Goal: Task Accomplishment & Management: Complete application form

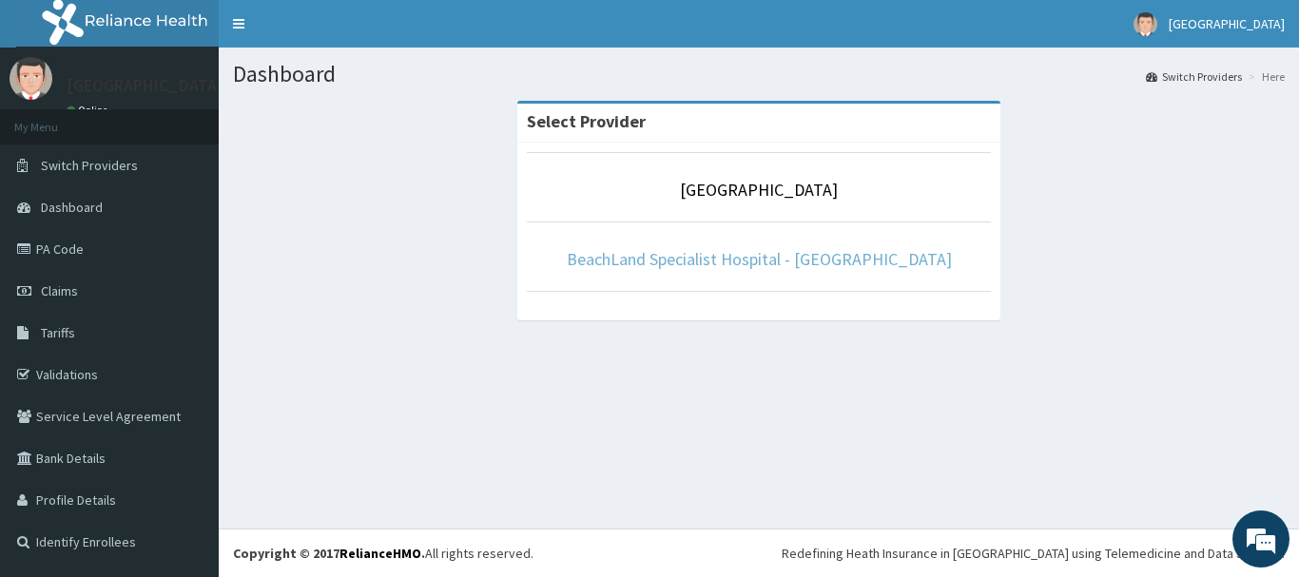
click at [852, 258] on link "BeachLand Specialist Hospital - [GEOGRAPHIC_DATA]" at bounding box center [759, 259] width 385 height 22
click at [784, 248] on link "BeachLand Specialist Hospital - [GEOGRAPHIC_DATA]" at bounding box center [759, 259] width 385 height 22
click at [772, 258] on link "BeachLand Specialist Hospital - Annex" at bounding box center [759, 259] width 385 height 22
click at [794, 258] on link "BeachLand Specialist Hospital - [GEOGRAPHIC_DATA]" at bounding box center [759, 259] width 385 height 22
click at [811, 259] on link "BeachLand Specialist Hospital - [GEOGRAPHIC_DATA]" at bounding box center [759, 259] width 385 height 22
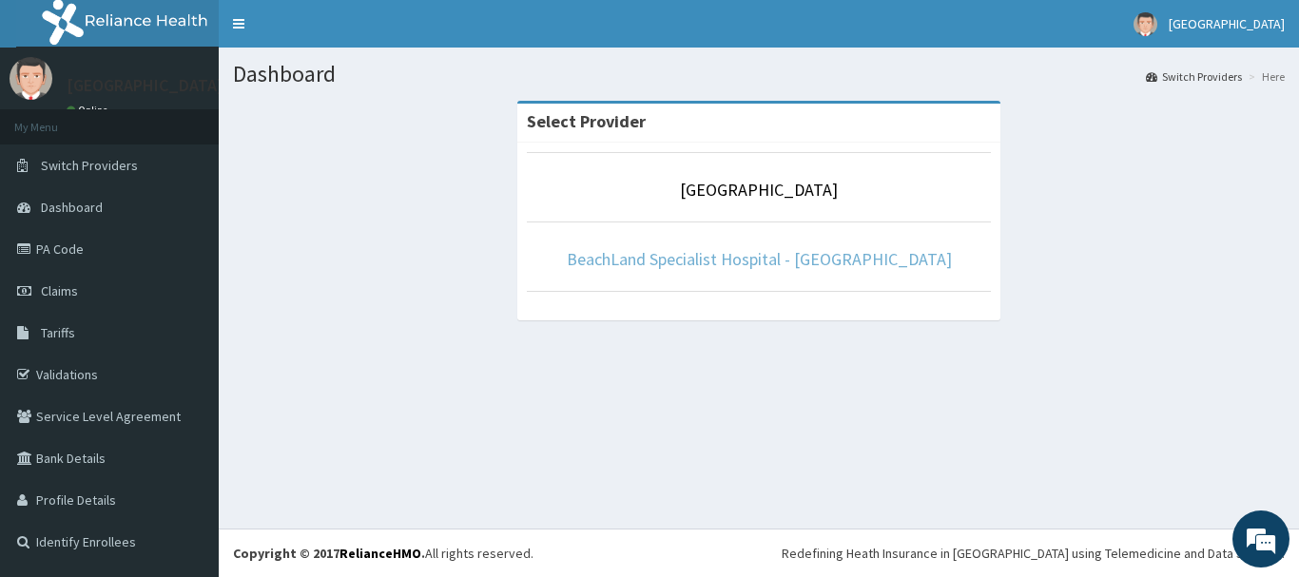
click at [721, 256] on link "BeachLand Specialist Hospital - [GEOGRAPHIC_DATA]" at bounding box center [759, 259] width 385 height 22
click at [713, 258] on link "BeachLand Specialist Hospital - [GEOGRAPHIC_DATA]" at bounding box center [759, 259] width 385 height 22
click at [757, 259] on link "BeachLand Specialist Hospital - [GEOGRAPHIC_DATA]" at bounding box center [759, 259] width 385 height 22
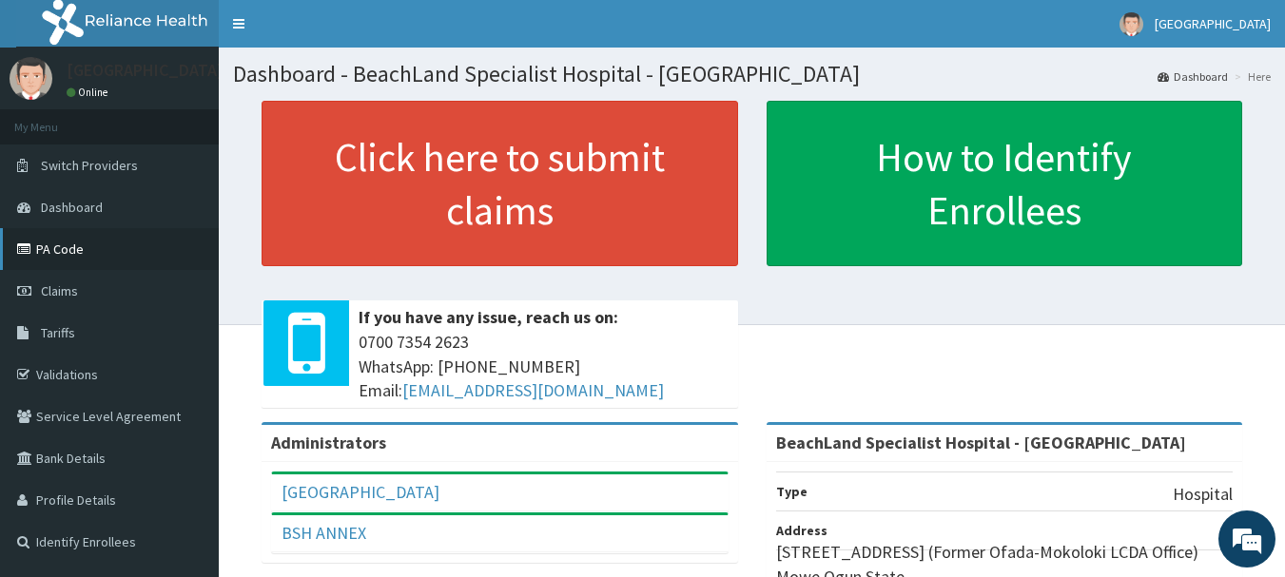
click at [63, 250] on link "PA Code" at bounding box center [109, 249] width 219 height 42
click at [73, 236] on link "PA Code" at bounding box center [109, 249] width 219 height 42
click at [70, 293] on span "Claims" at bounding box center [59, 291] width 37 height 17
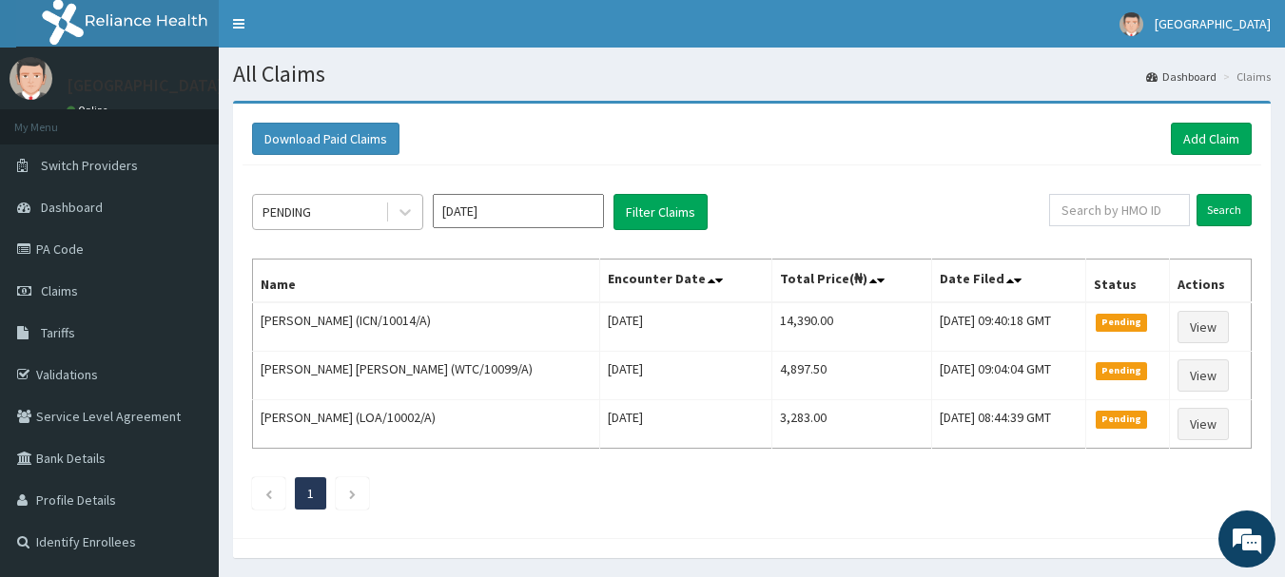
click at [358, 211] on div "PENDING" at bounding box center [319, 212] width 132 height 30
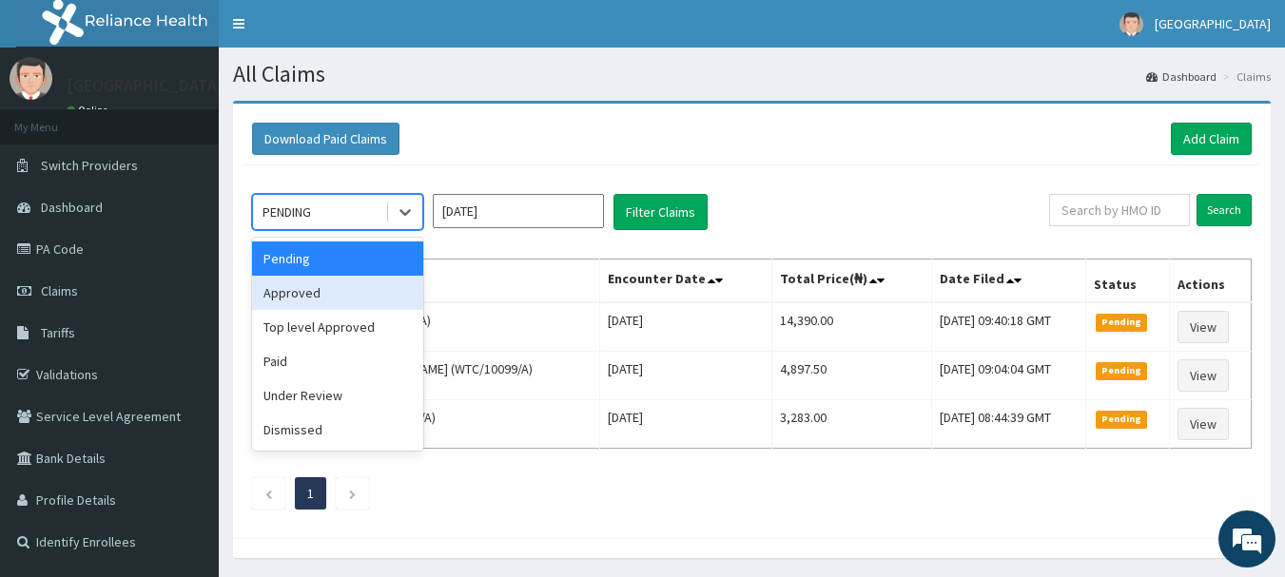
click at [318, 296] on div "Approved" at bounding box center [337, 293] width 171 height 34
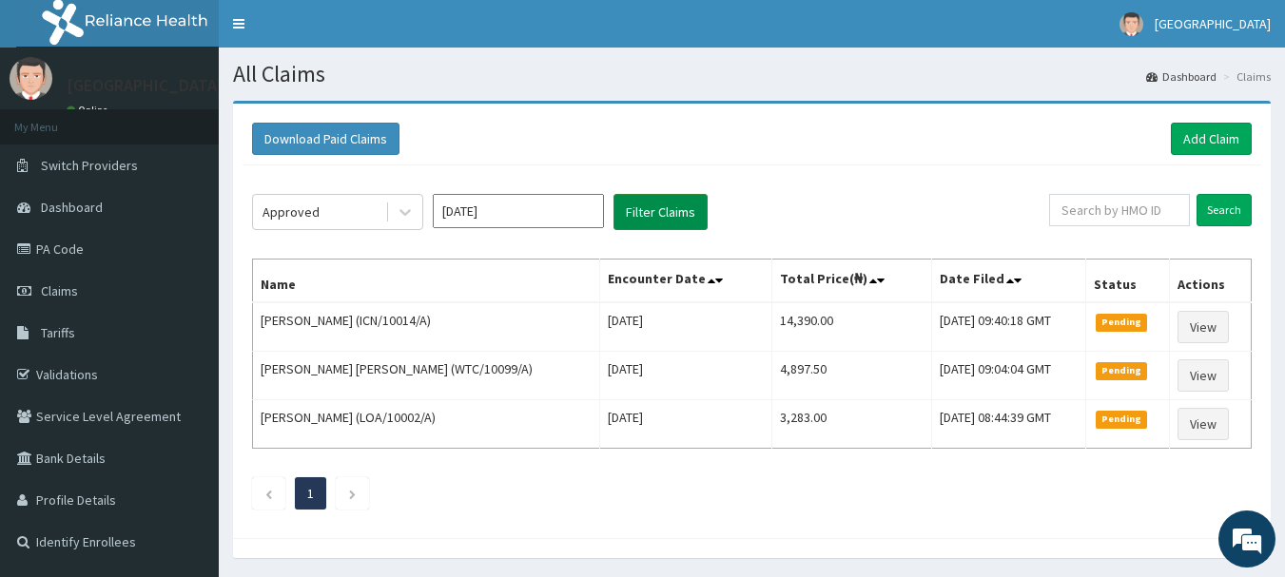
click at [670, 211] on button "Filter Claims" at bounding box center [661, 212] width 94 height 36
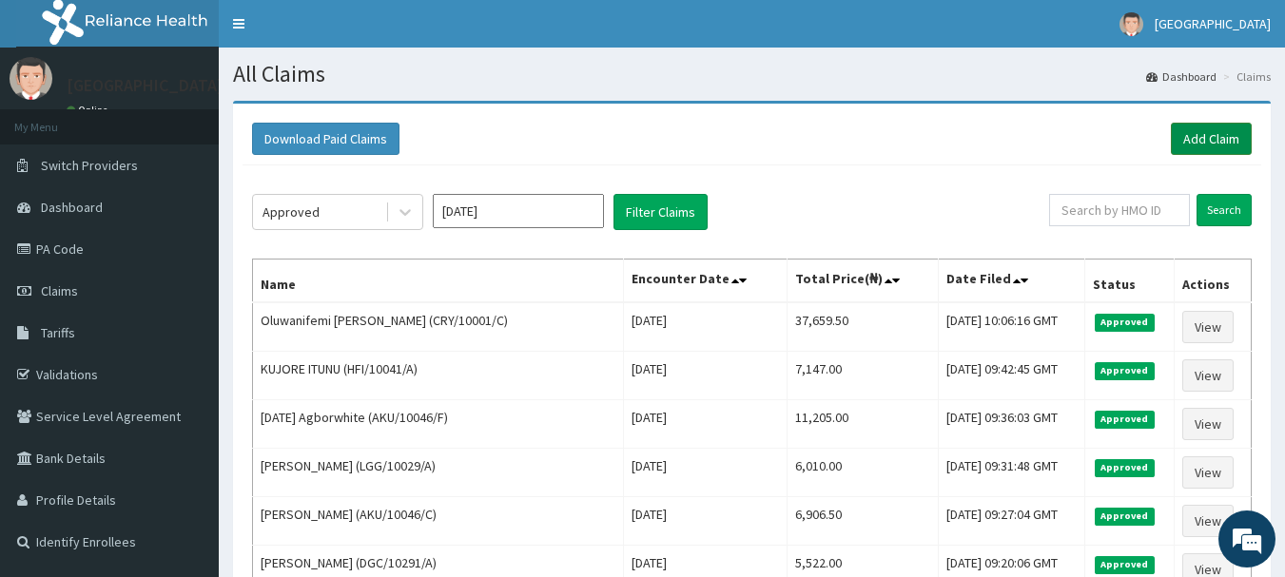
click at [1215, 137] on link "Add Claim" at bounding box center [1211, 139] width 81 height 32
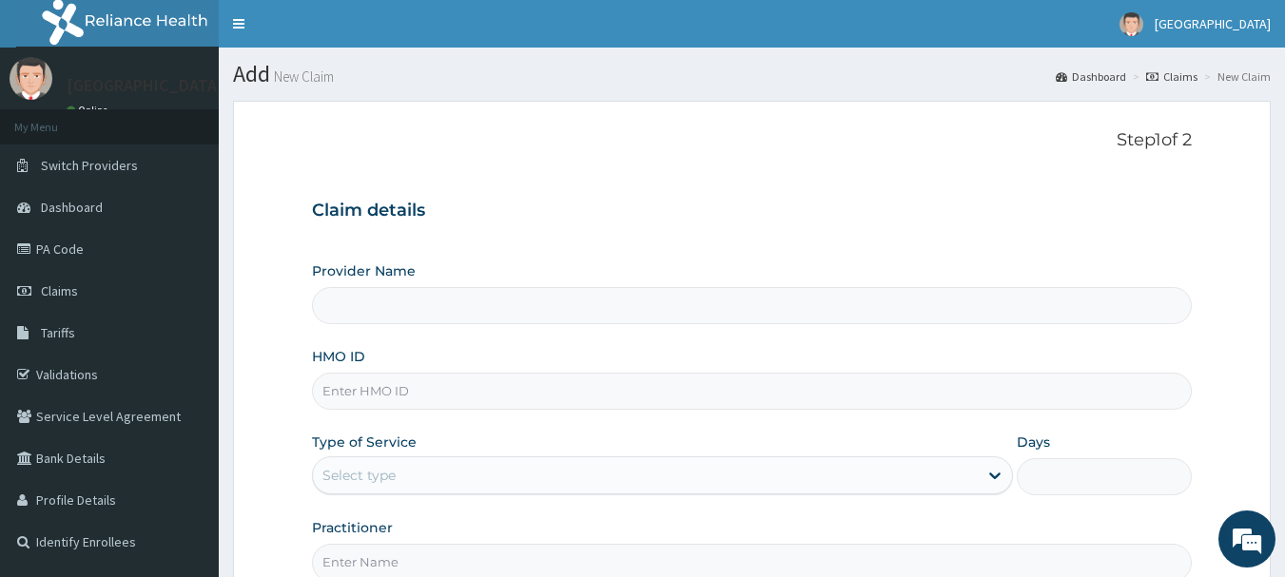
type input "BeachLand Specialist Hospital - [GEOGRAPHIC_DATA]"
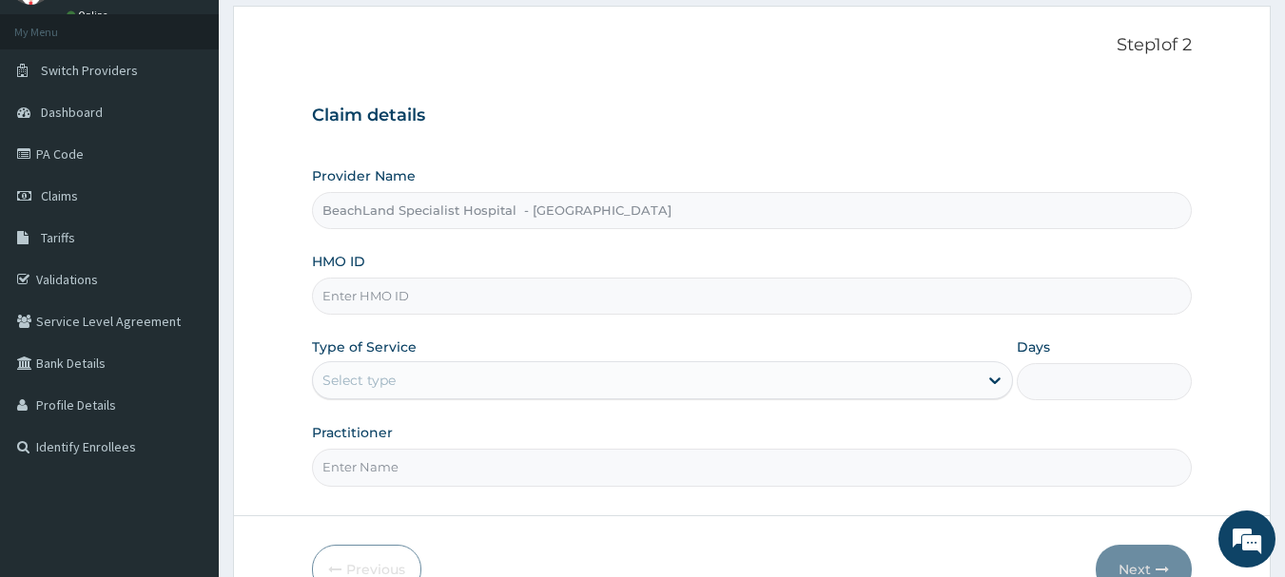
click at [413, 303] on input "HMO ID" at bounding box center [752, 296] width 881 height 37
type input "CRY/10001/D"
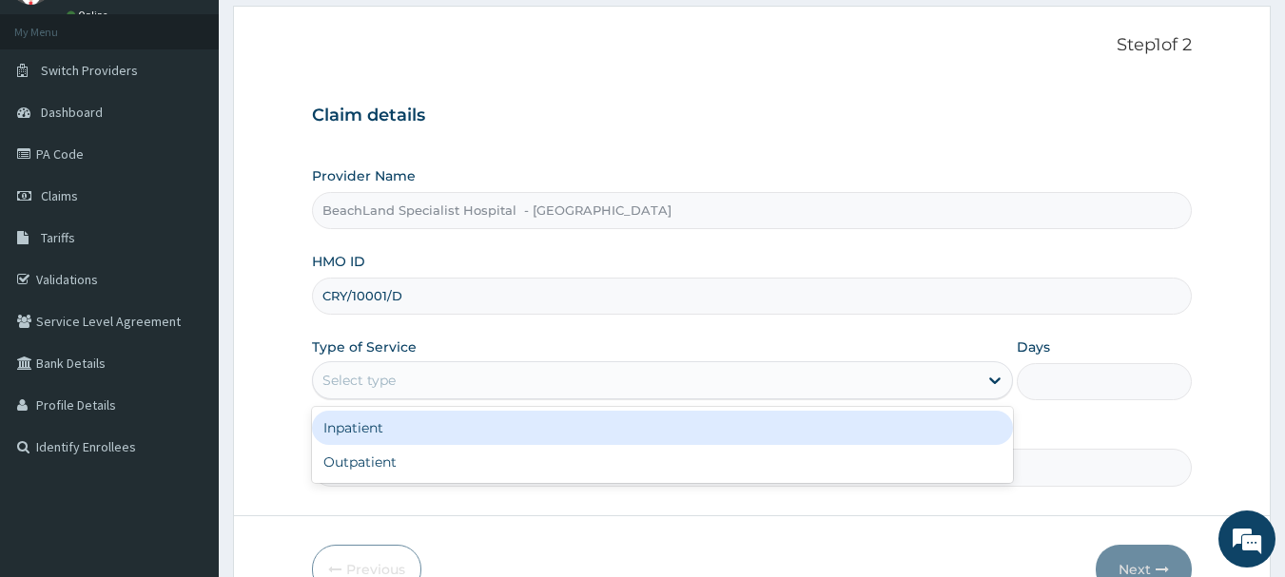
click at [375, 377] on div "Select type" at bounding box center [358, 380] width 73 height 19
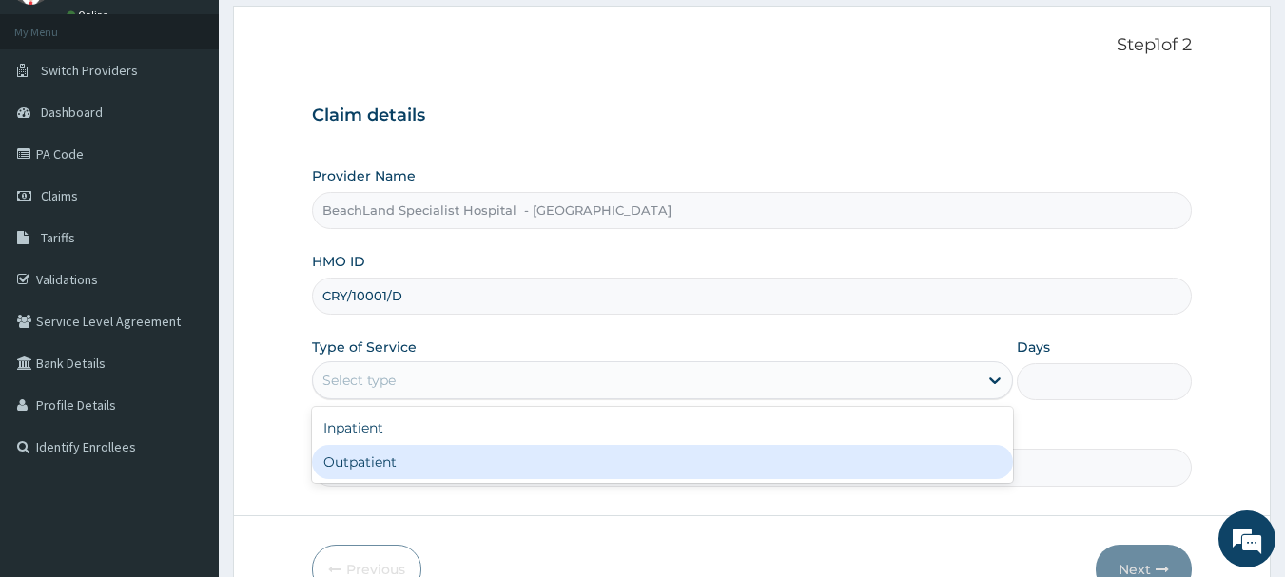
click at [366, 453] on div "Outpatient" at bounding box center [662, 462] width 701 height 34
type input "1"
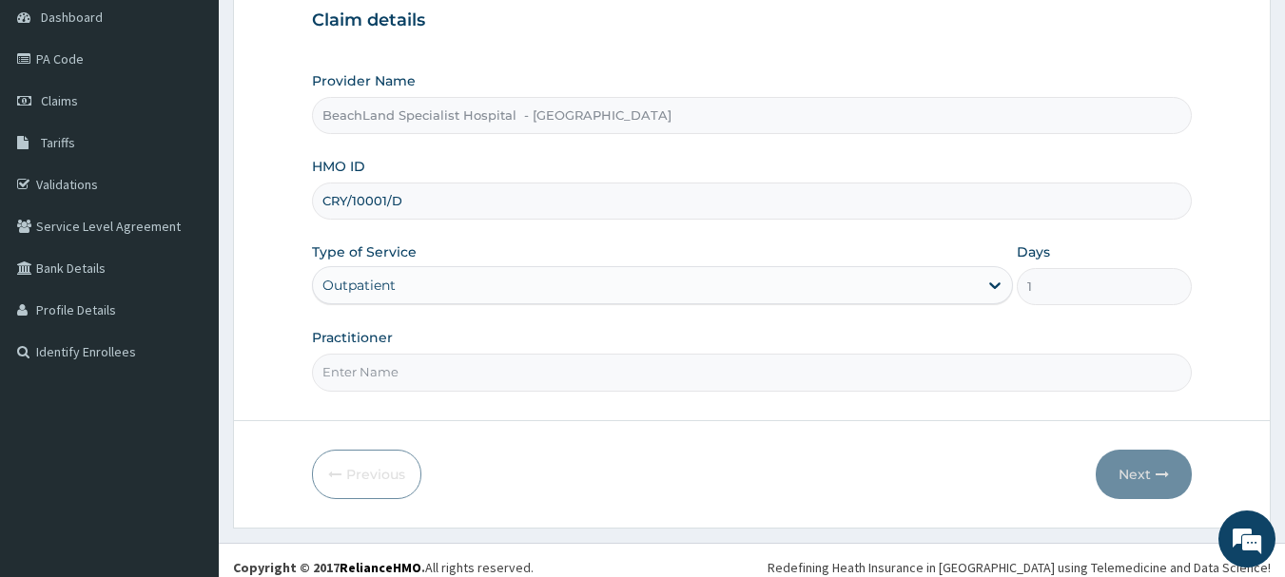
scroll to position [205, 0]
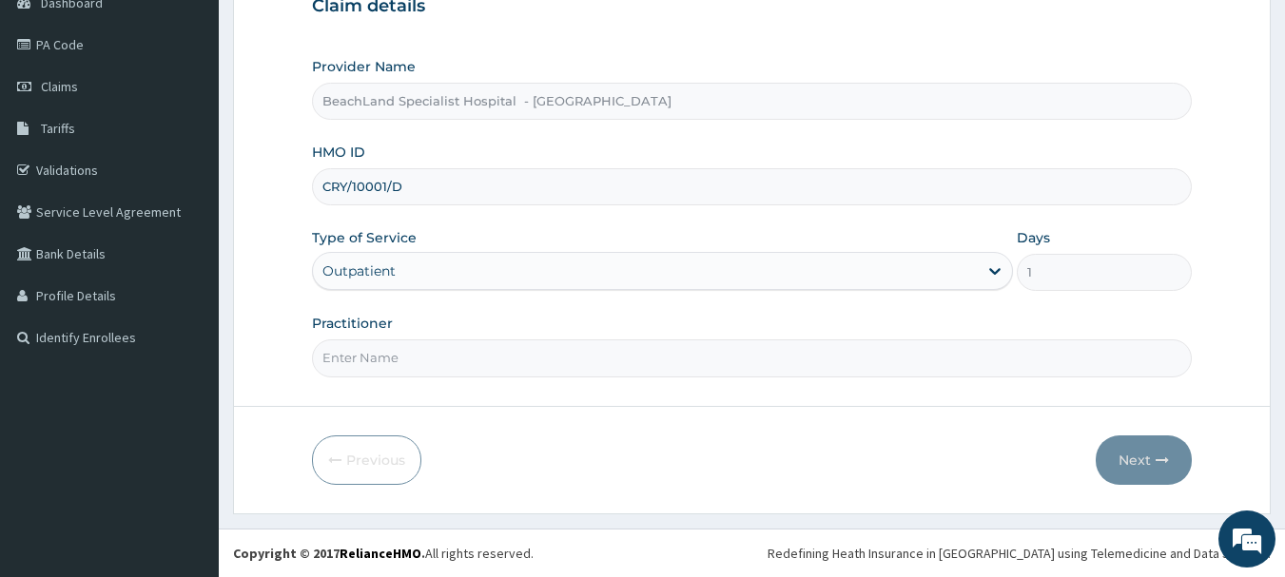
click at [380, 336] on div "Practitioner" at bounding box center [752, 345] width 881 height 63
click at [379, 351] on input "Practitioner" at bounding box center [752, 358] width 881 height 37
type input "[PERSON_NAME]"
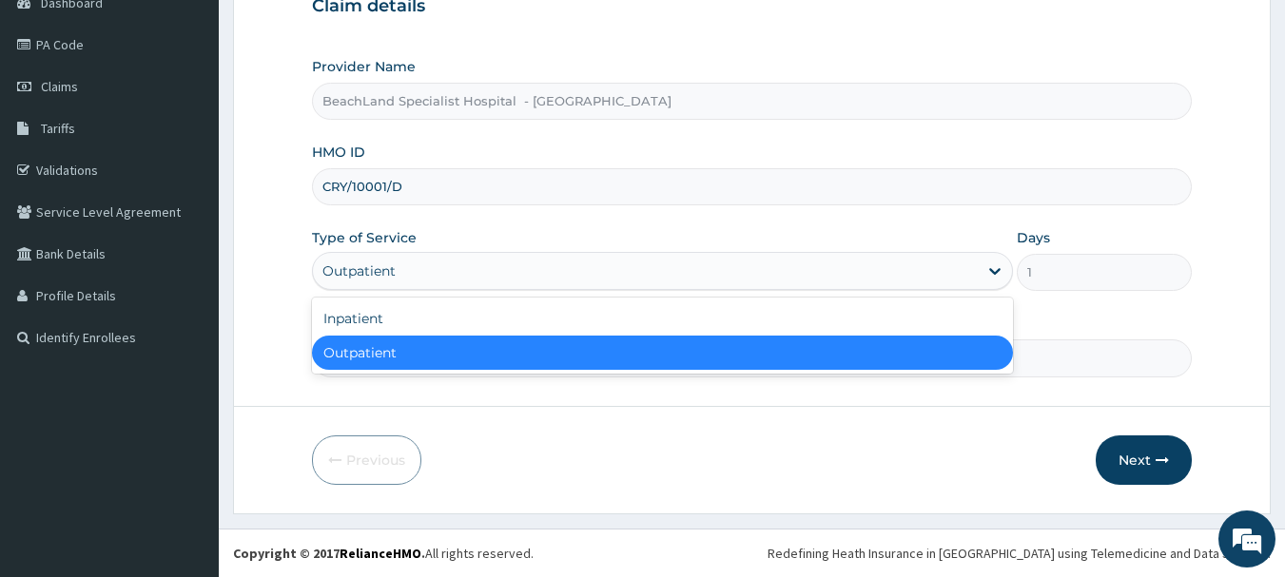
click at [521, 280] on div "Outpatient" at bounding box center [645, 271] width 665 height 30
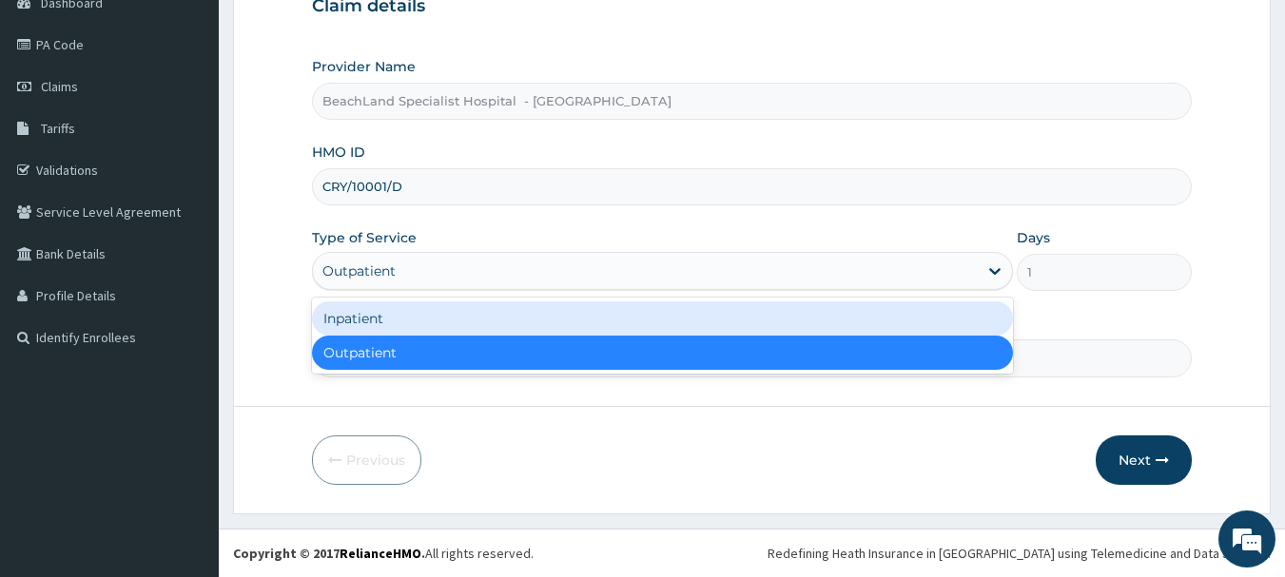
click at [382, 310] on div "Inpatient" at bounding box center [662, 319] width 701 height 34
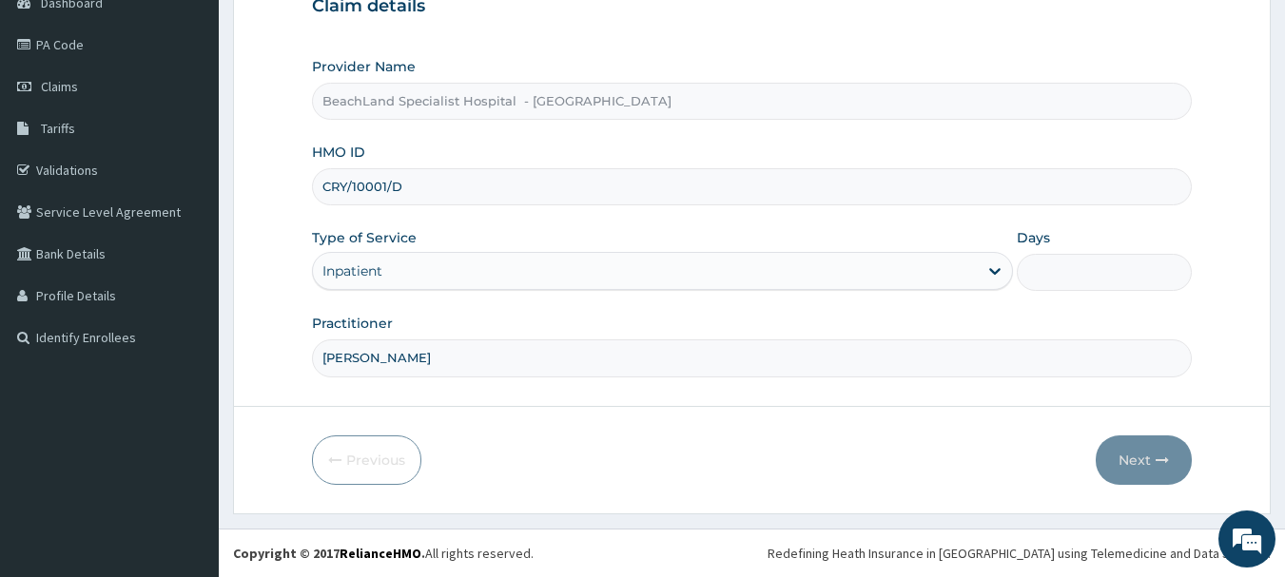
drag, startPoint x: 1038, startPoint y: 272, endPoint x: 1049, endPoint y: 272, distance: 11.4
click at [1049, 272] on div "Type of Service Inpatient Days" at bounding box center [750, 259] width 877 height 63
click at [1052, 282] on input "Days" at bounding box center [1104, 272] width 175 height 37
type input "1"
click at [1137, 459] on button "Next" at bounding box center [1144, 460] width 96 height 49
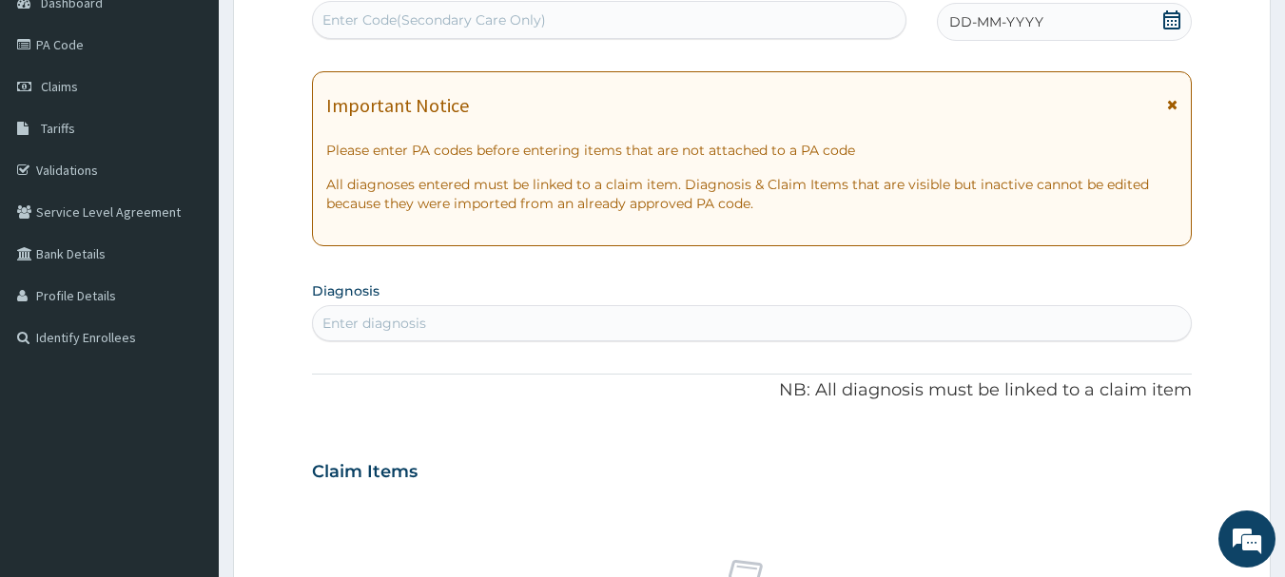
scroll to position [0, 0]
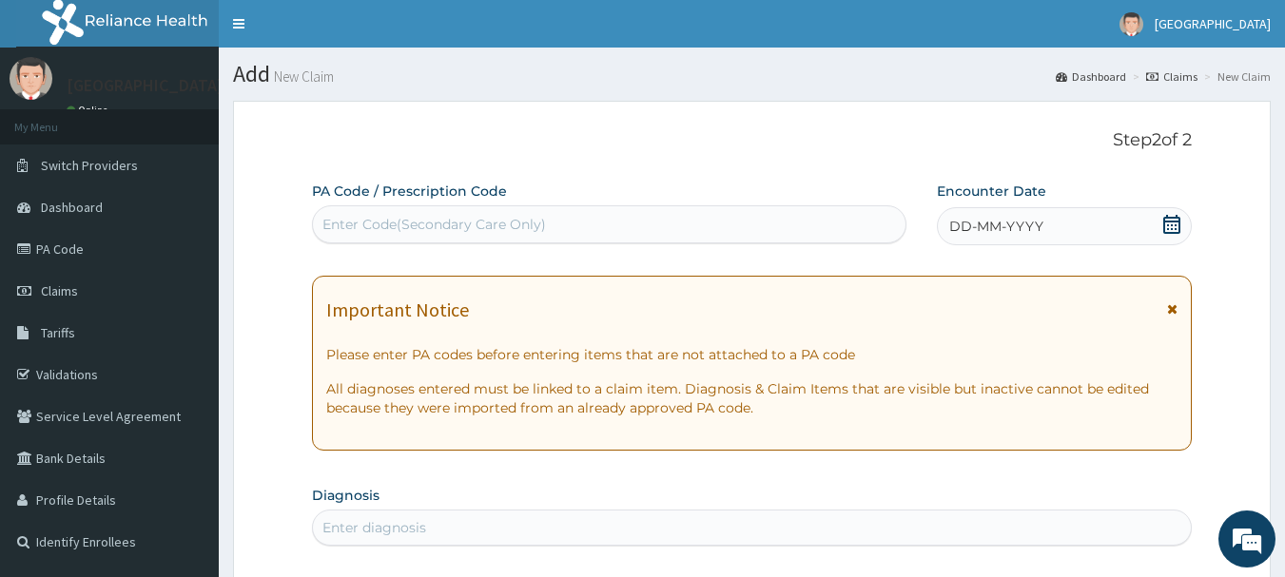
click at [503, 207] on div "PA Code / Prescription Code Enter Code(Secondary Care Only)" at bounding box center [610, 213] width 596 height 62
click at [502, 219] on div "Enter Code(Secondary Care Only)" at bounding box center [434, 224] width 224 height 19
paste input "PA/CB89EE"
type input "PA/CB89EE"
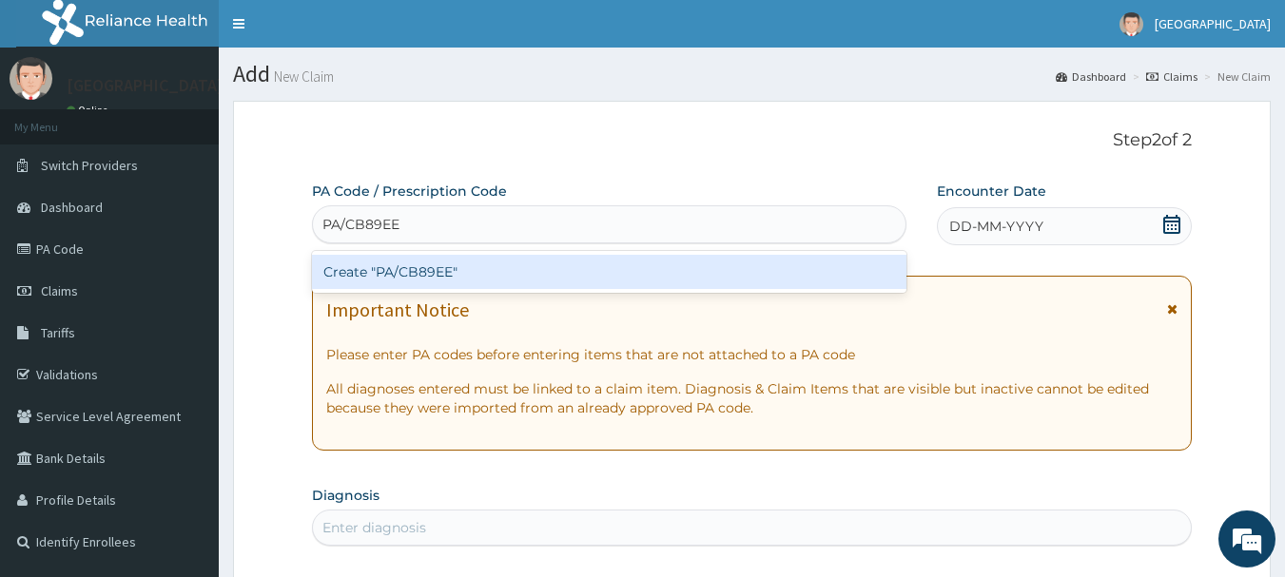
click at [438, 264] on div "Create "PA/CB89EE"" at bounding box center [610, 272] width 596 height 34
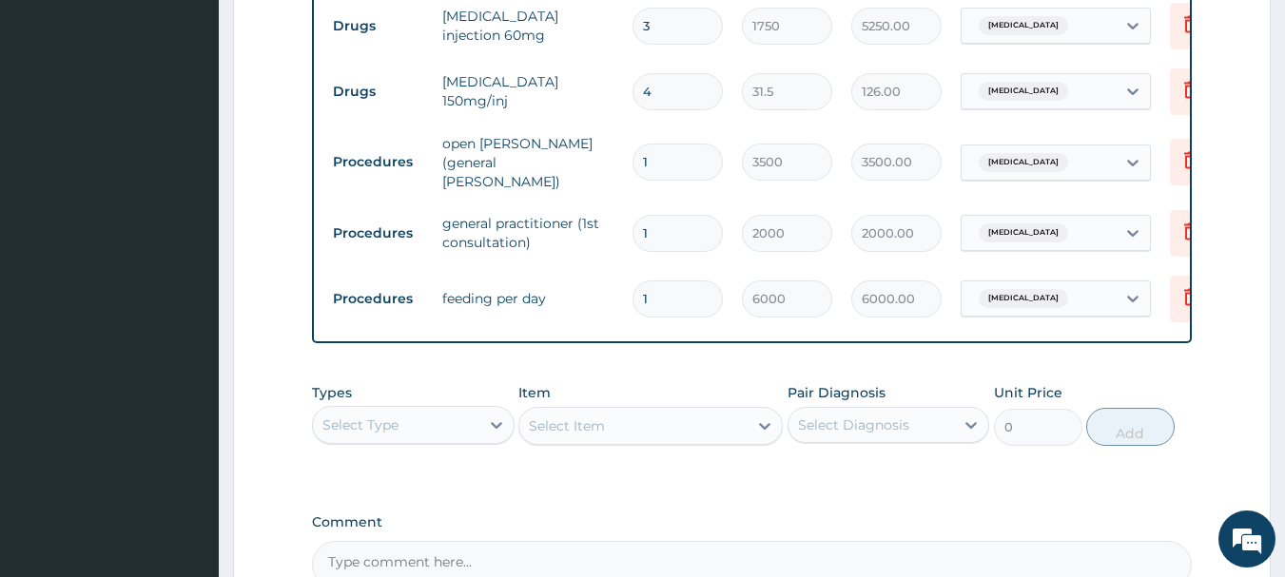
scroll to position [1481, 0]
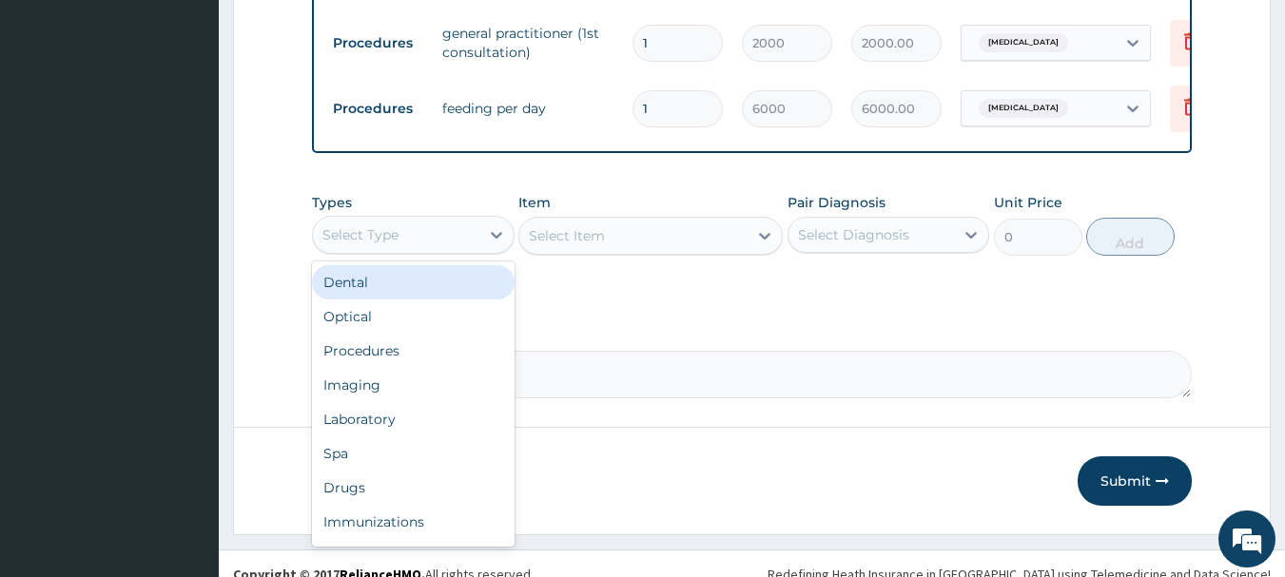
click at [459, 241] on div "Select Type" at bounding box center [396, 235] width 166 height 30
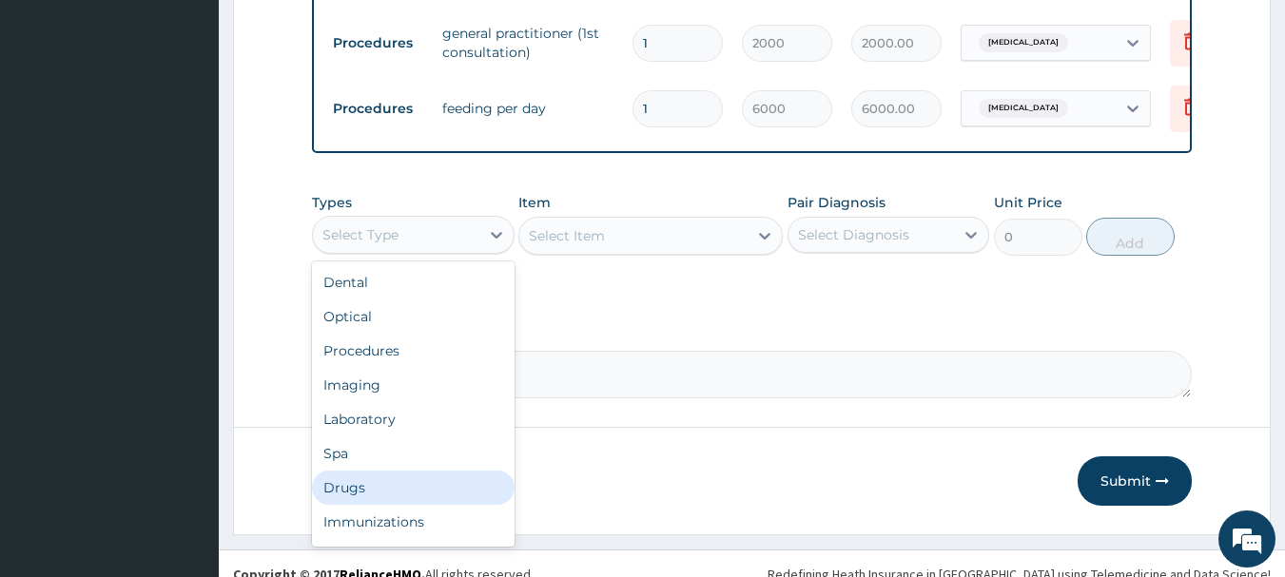
click at [390, 482] on div "Drugs" at bounding box center [413, 488] width 203 height 34
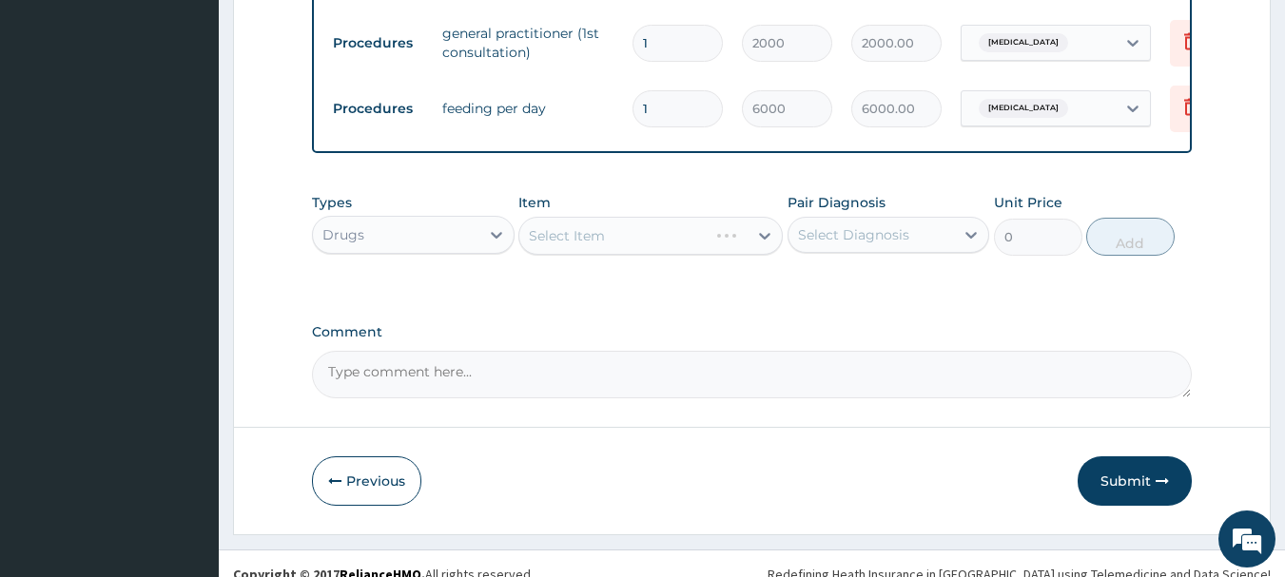
scroll to position [1291, 0]
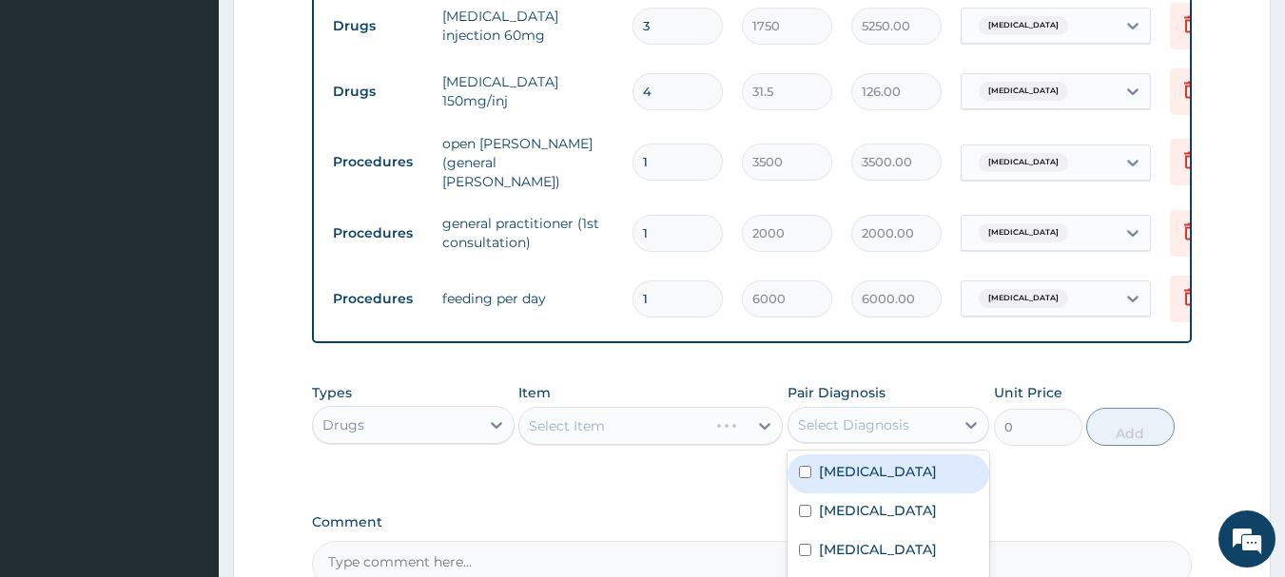
click at [836, 435] on div "Select Diagnosis" at bounding box center [853, 425] width 111 height 19
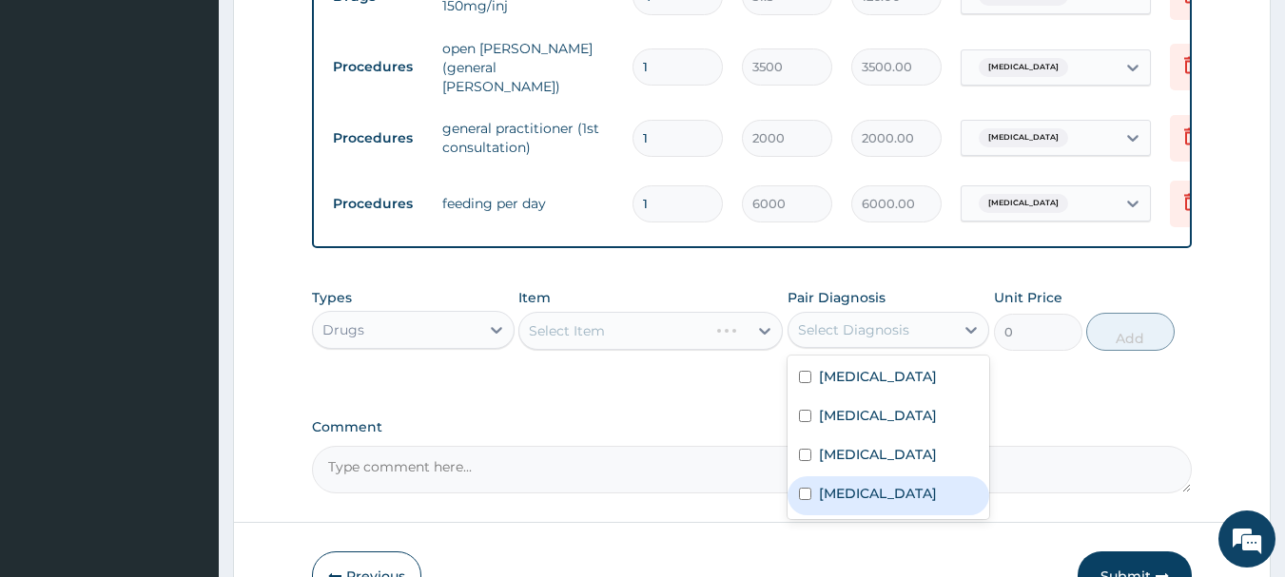
drag, startPoint x: 845, startPoint y: 517, endPoint x: 839, endPoint y: 504, distance: 13.6
click at [847, 503] on label "Malaria" at bounding box center [878, 493] width 118 height 19
checkbox input "true"
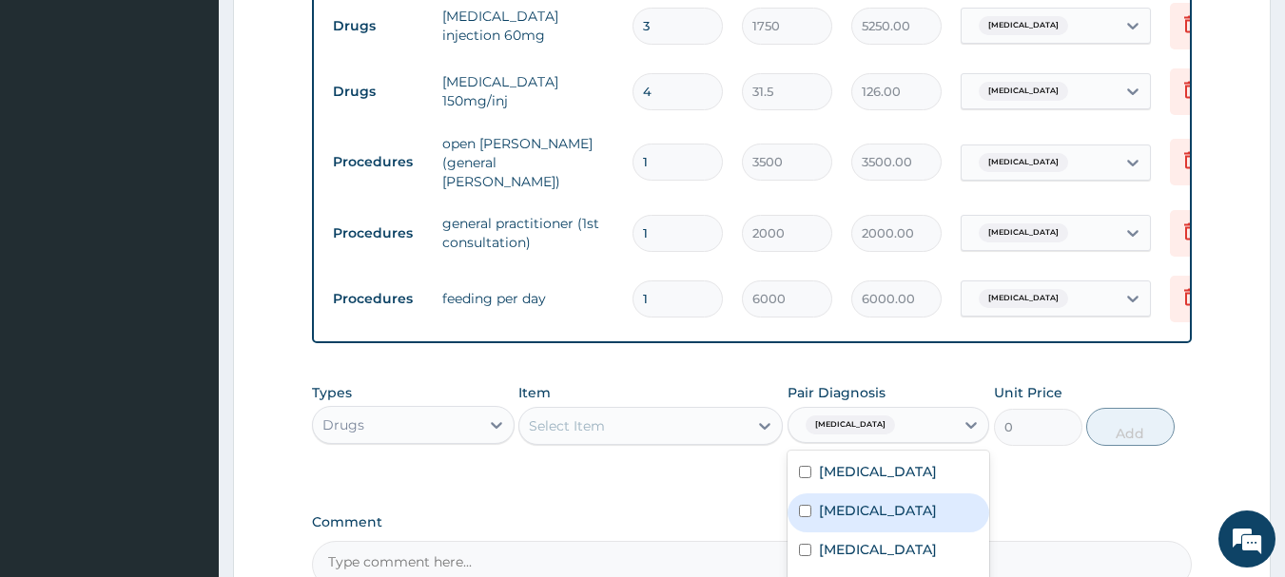
scroll to position [1196, 0]
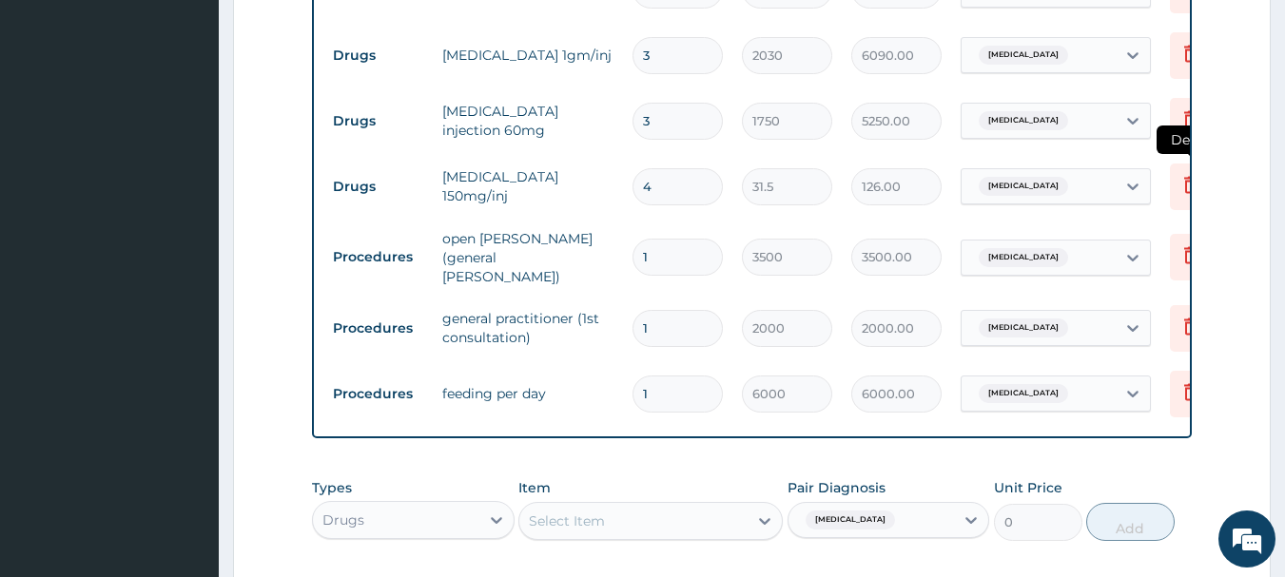
click at [1177, 186] on icon at bounding box center [1191, 187] width 42 height 47
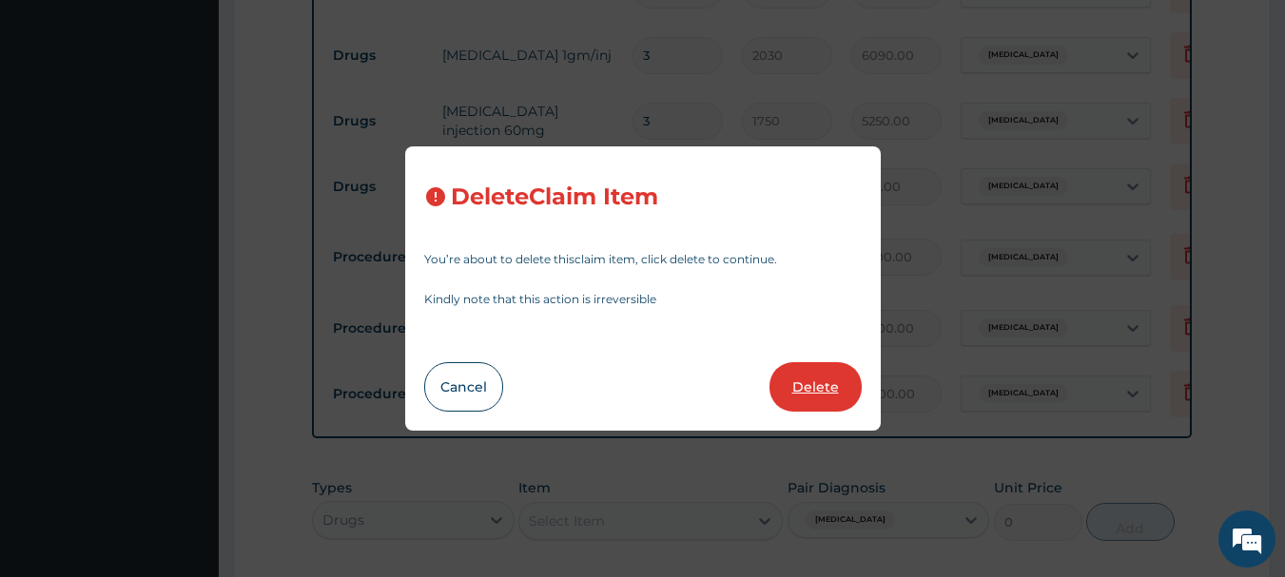
click at [840, 380] on button "Delete" at bounding box center [816, 386] width 92 height 49
type input "1"
type input "3500"
type input "3500.00"
type input "2000"
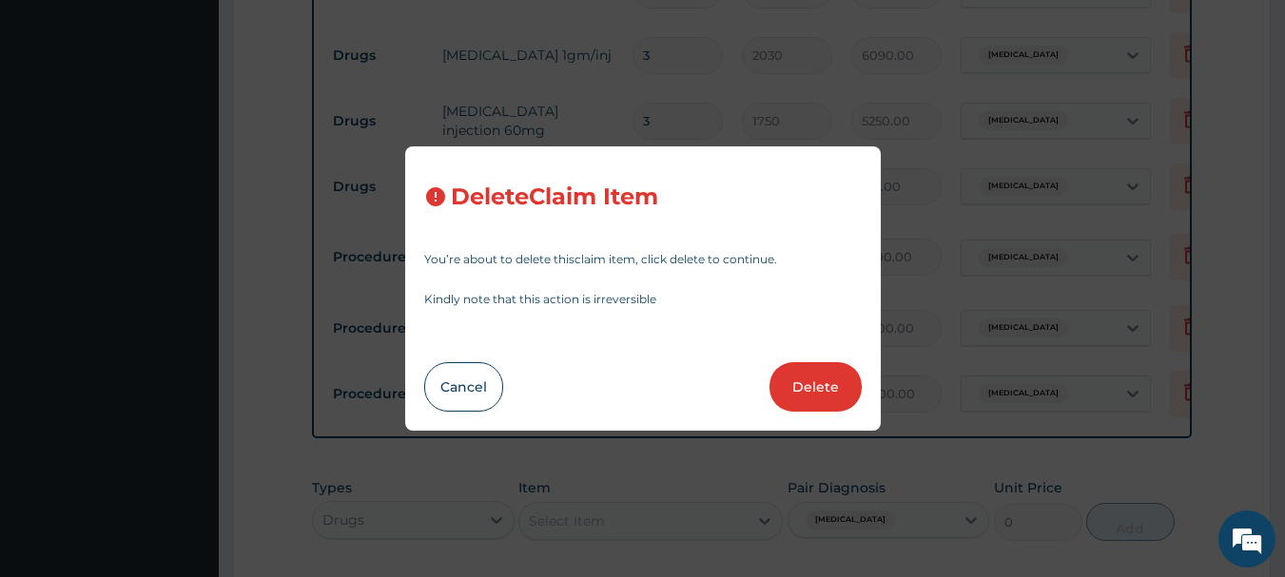
type input "2000.00"
type input "6000"
type input "6000.00"
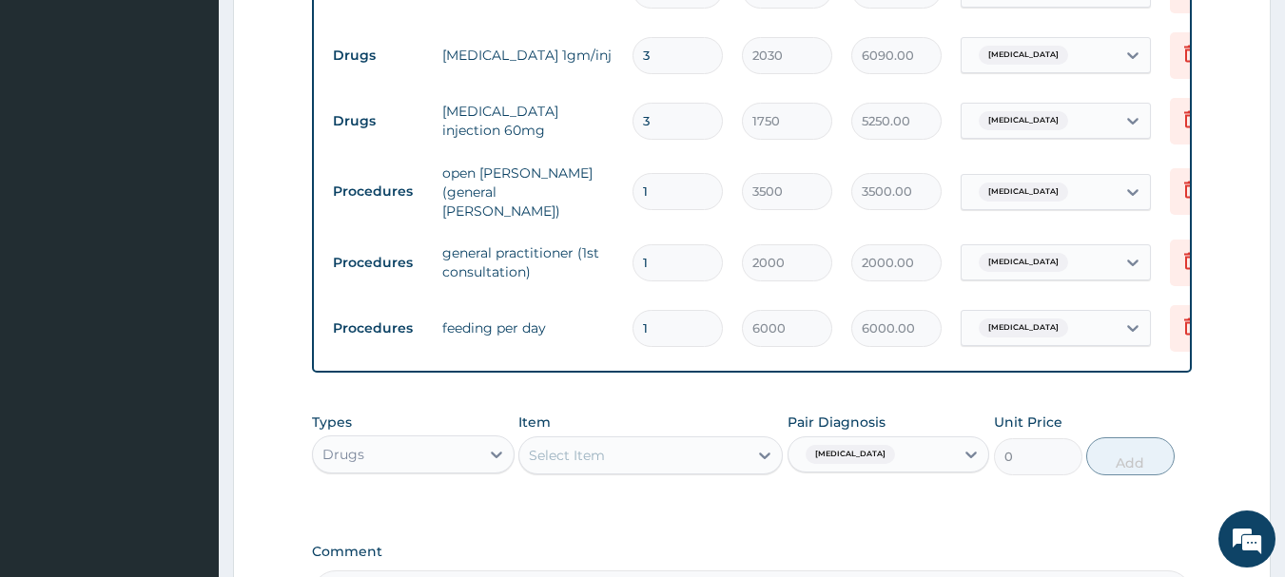
scroll to position [1440, 0]
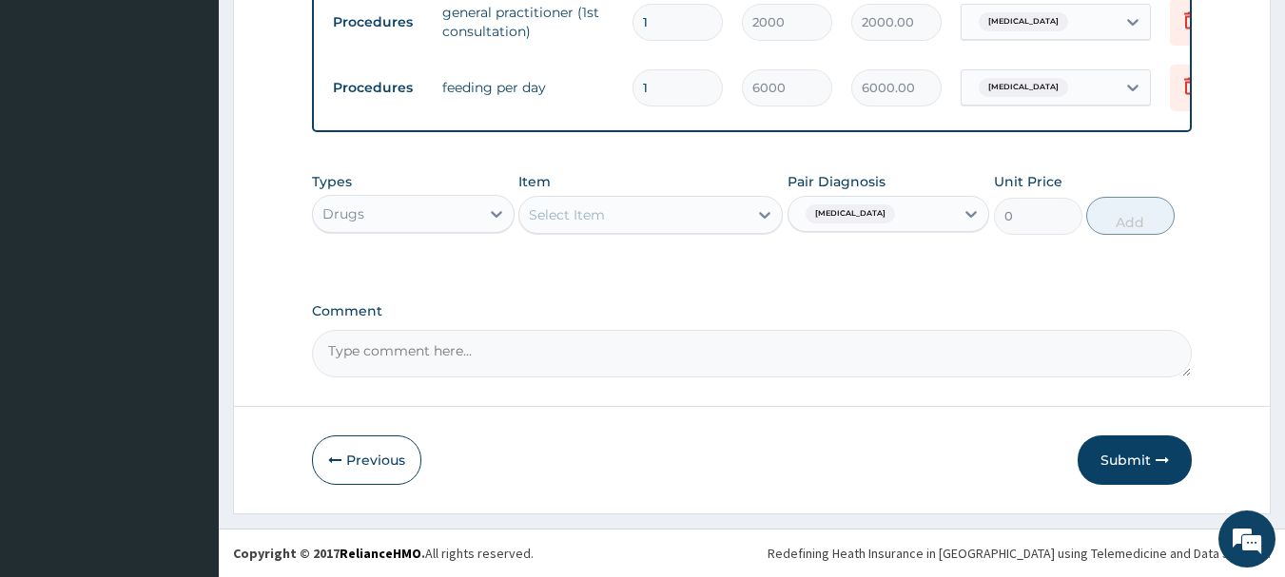
click at [710, 208] on div "Select Item" at bounding box center [633, 215] width 228 height 30
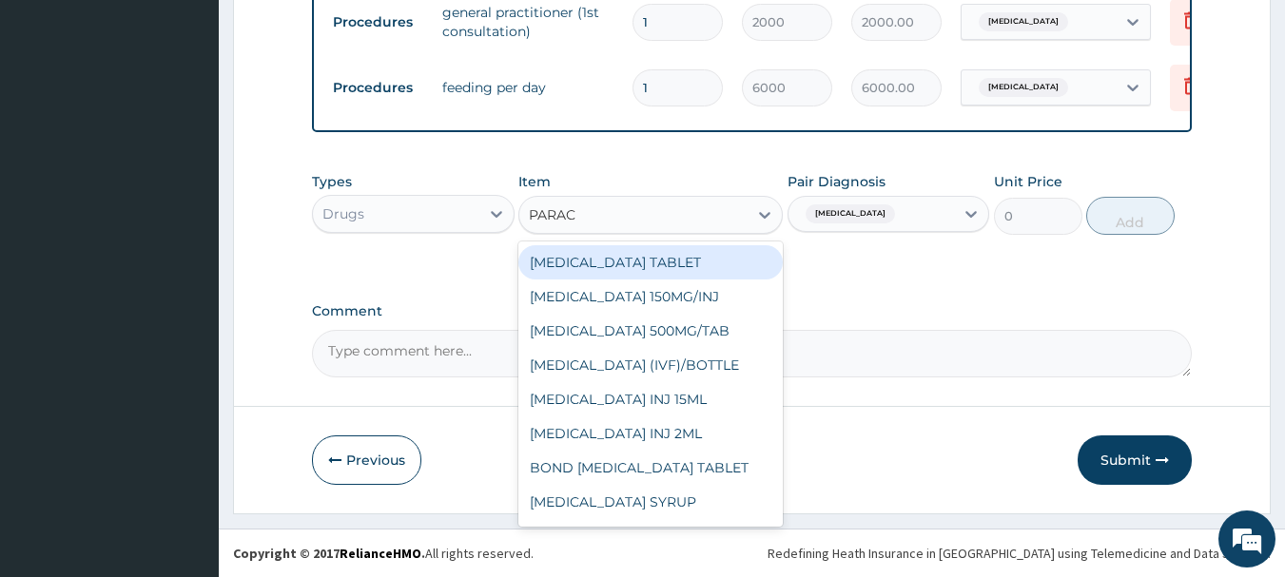
type input "PARACE"
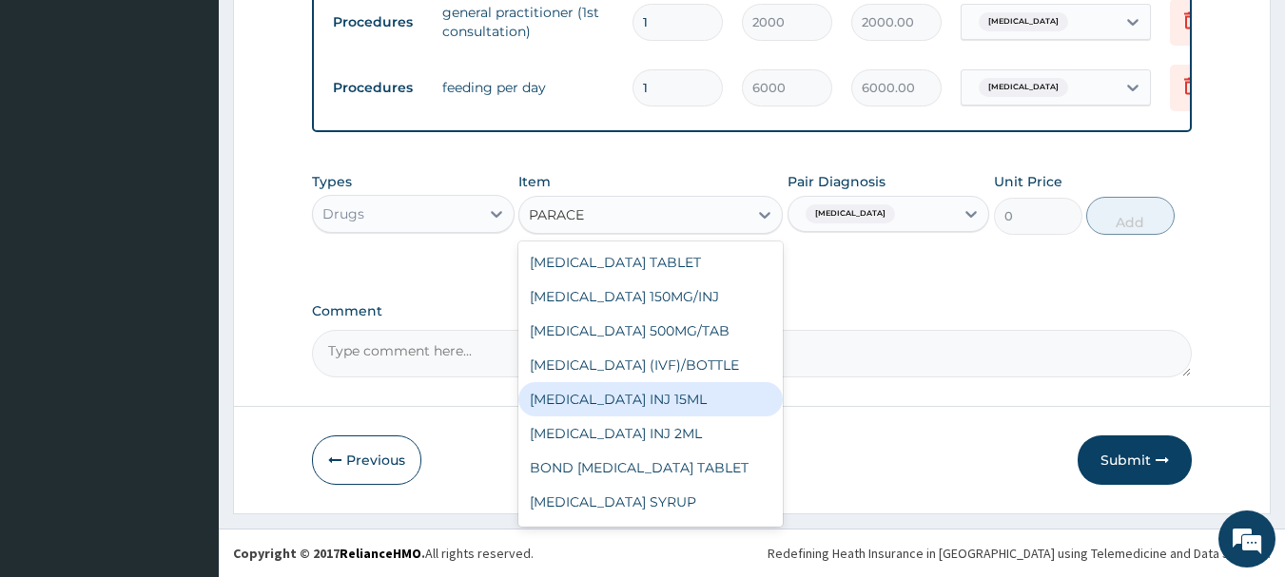
scroll to position [30, 0]
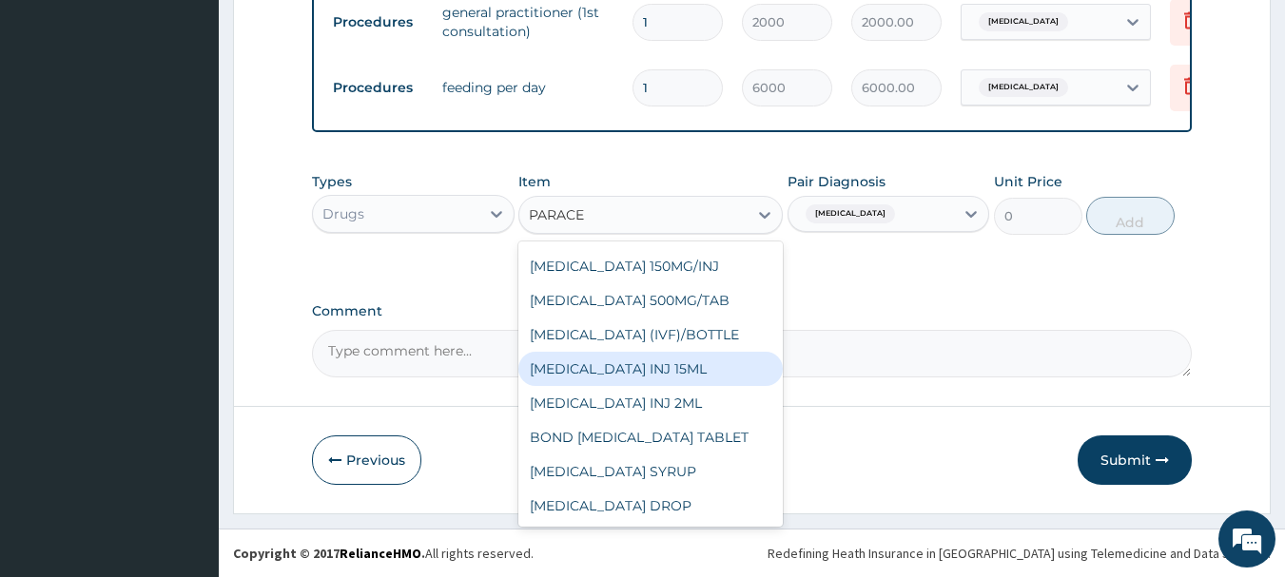
click at [651, 374] on div "PARACETAMOL INJ 15ML" at bounding box center [650, 369] width 264 height 34
type input "183.75"
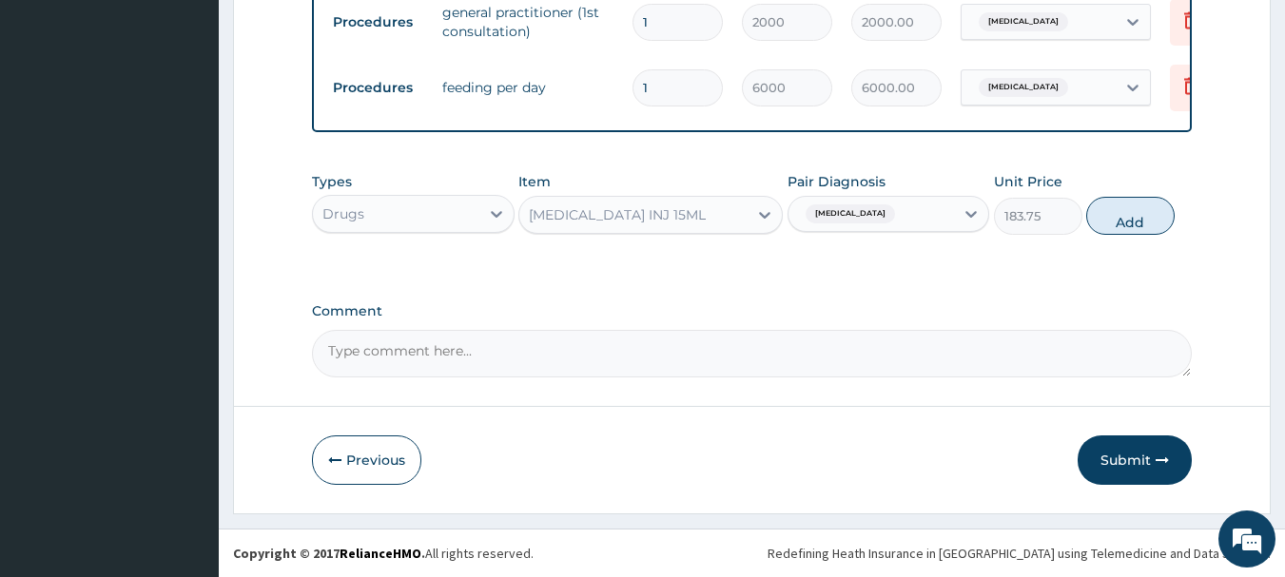
click at [726, 212] on div "PARACETAMOL INJ 15ML" at bounding box center [633, 215] width 228 height 30
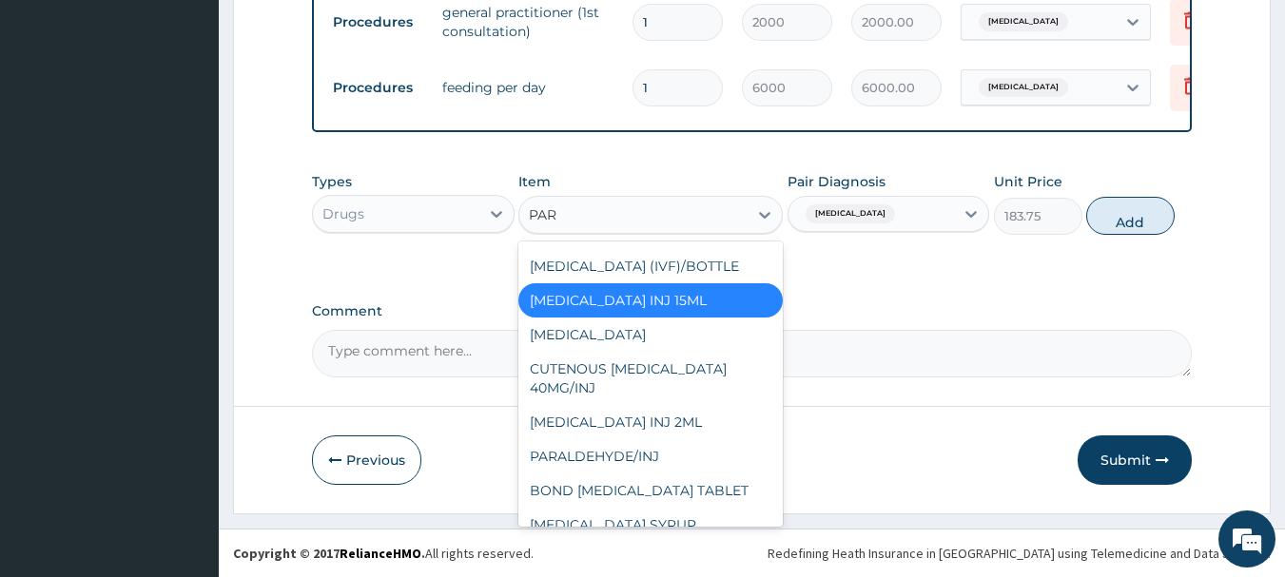
scroll to position [0, 0]
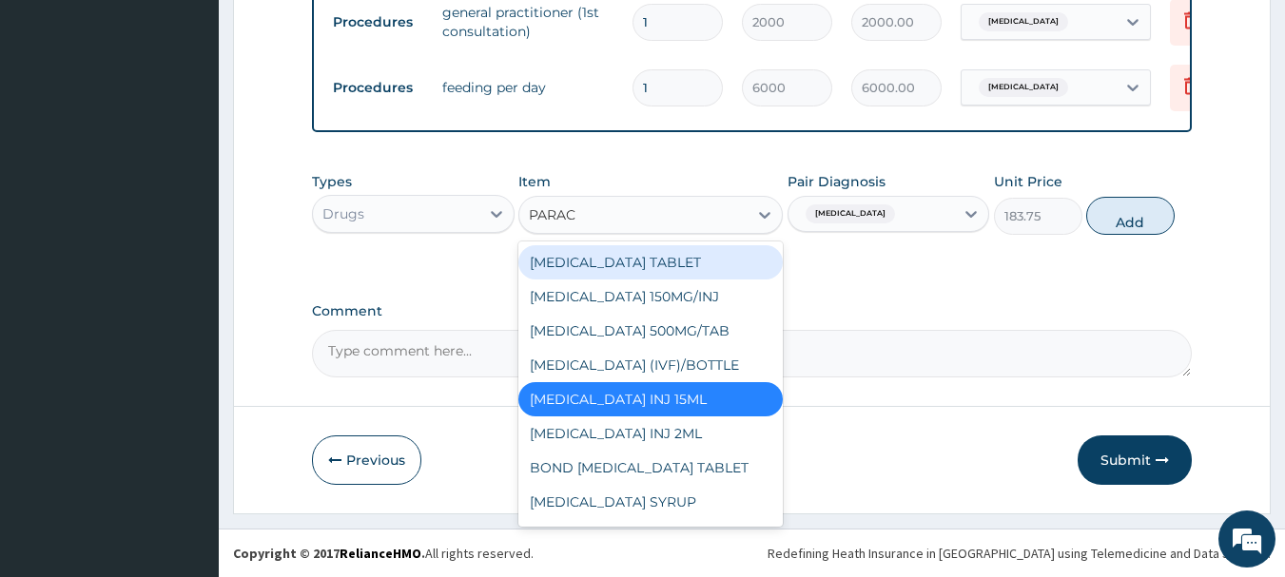
type input "PARACE"
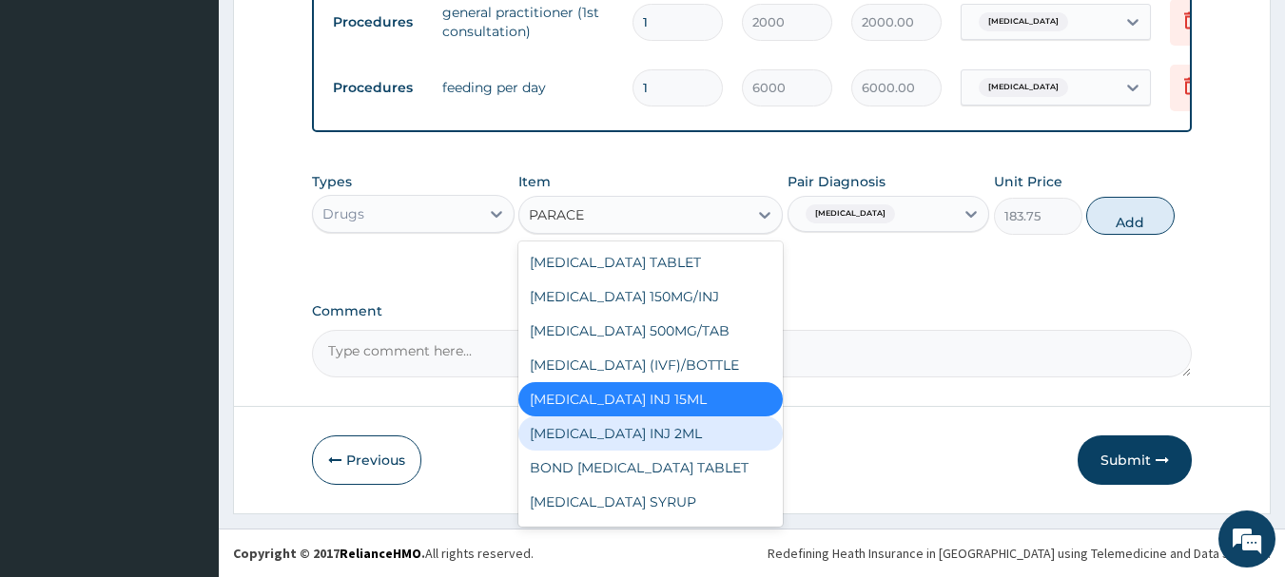
scroll to position [30, 0]
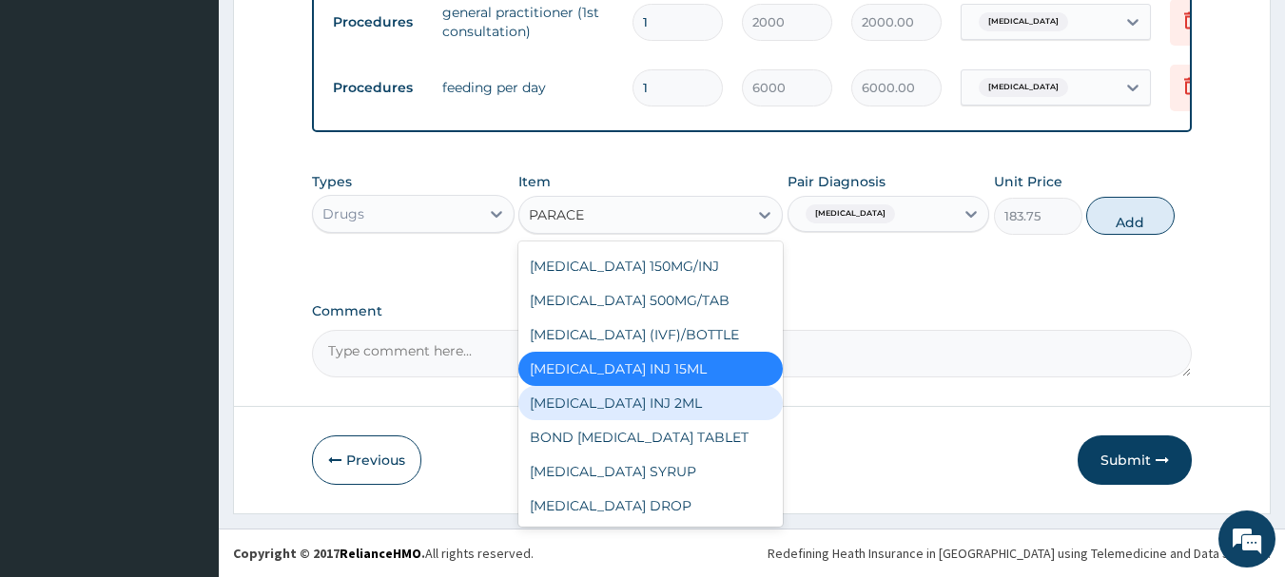
click at [670, 405] on div "PARACETAMOL INJ 2ML" at bounding box center [650, 403] width 264 height 34
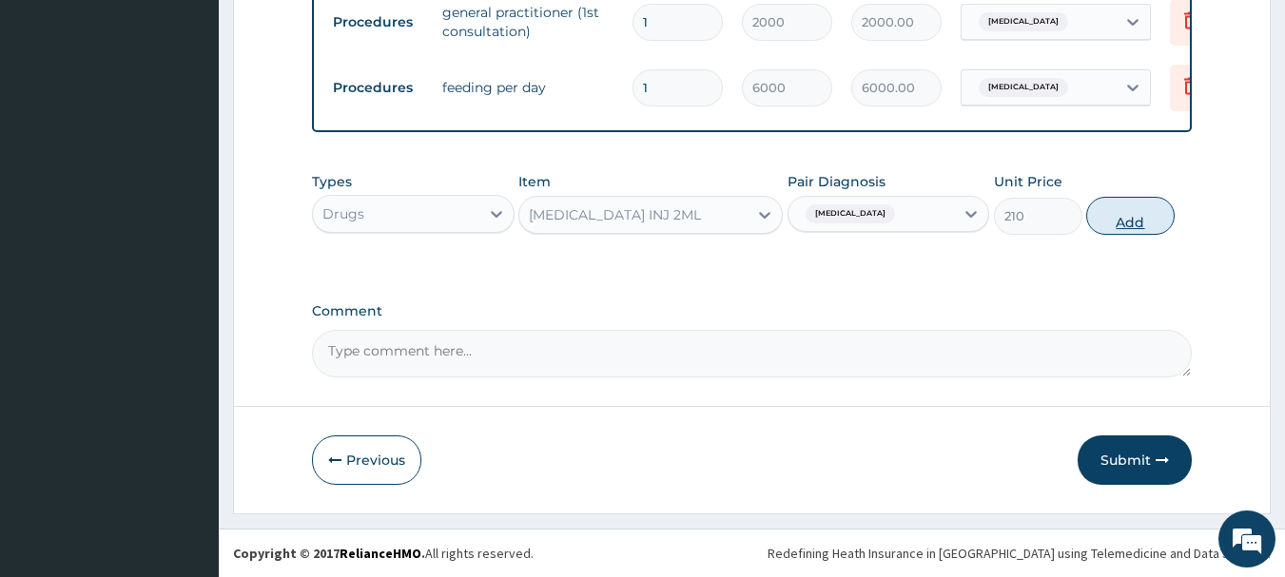
click at [1125, 222] on button "Add" at bounding box center [1130, 216] width 88 height 38
type input "0"
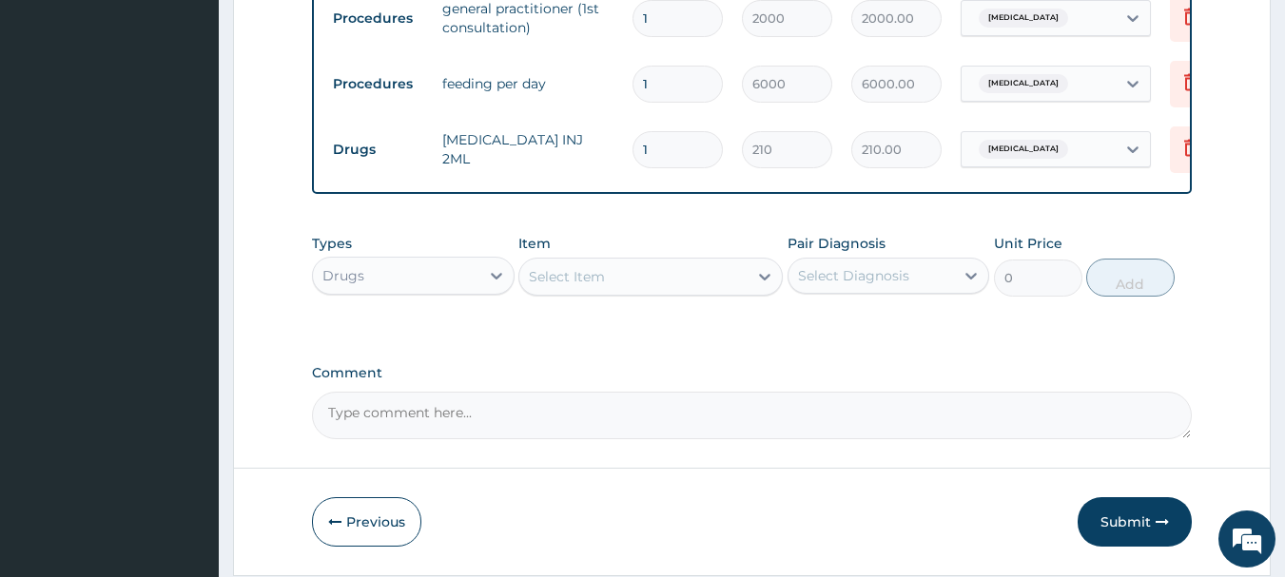
scroll to position [1250, 0]
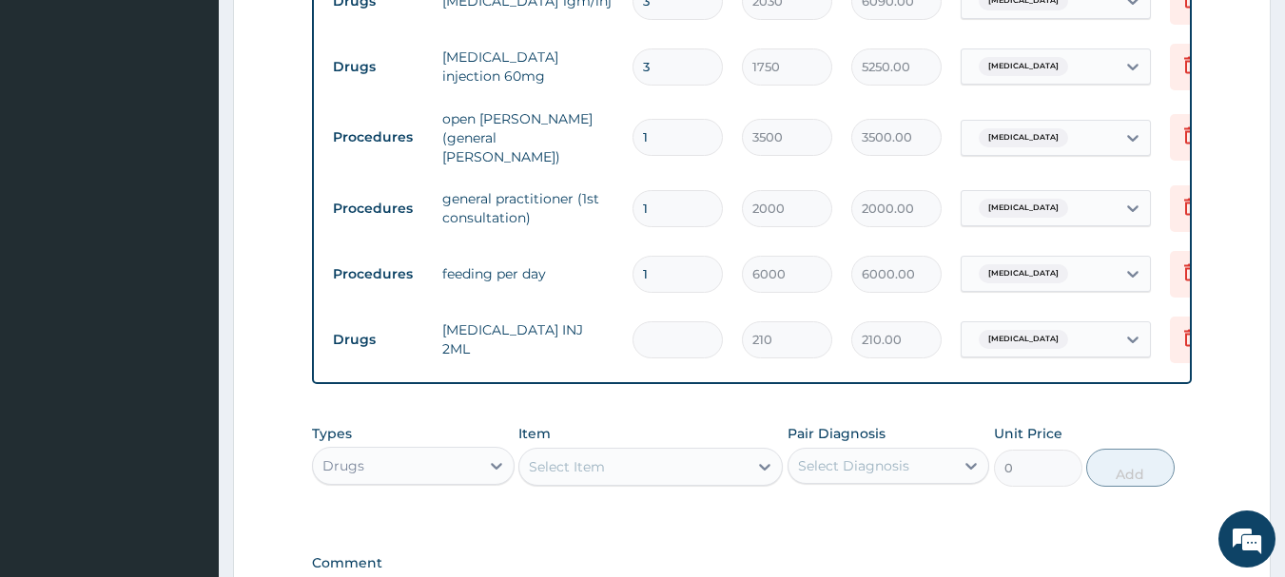
type input "0.00"
type input "2"
type input "420.00"
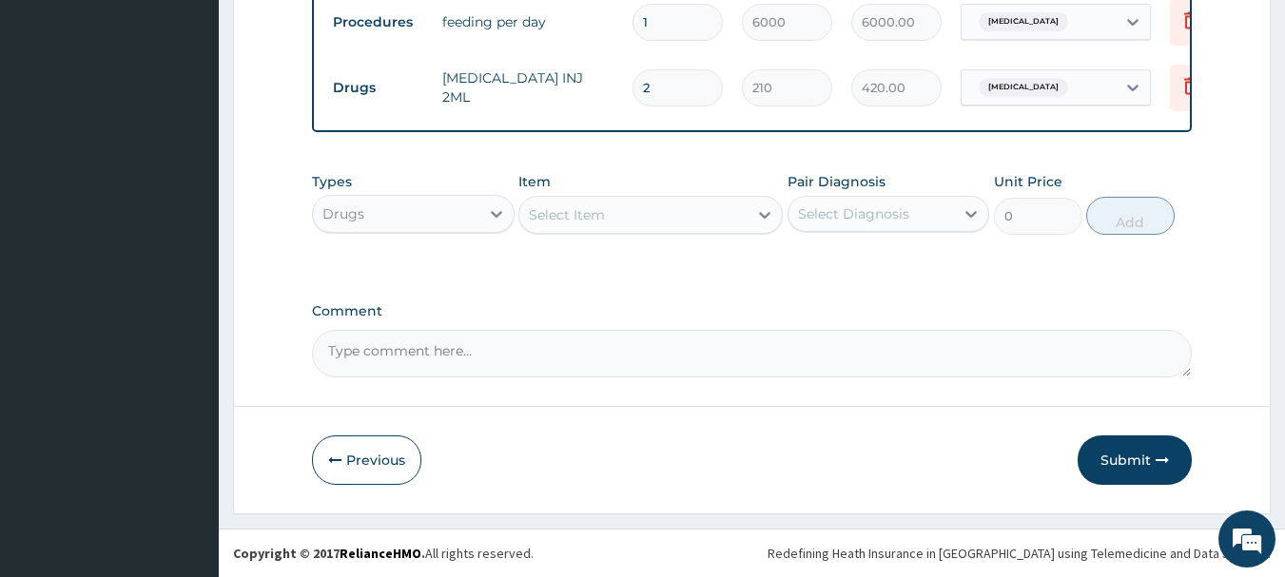
type input "2"
click at [747, 217] on div "Select Item" at bounding box center [633, 215] width 228 height 30
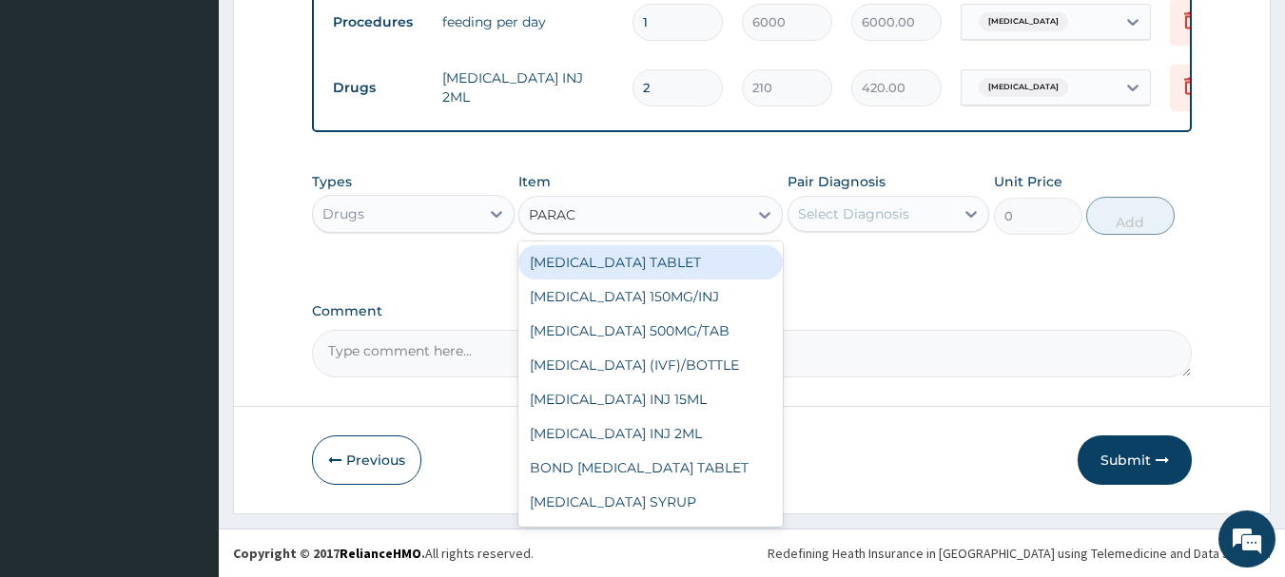
type input "PARACE"
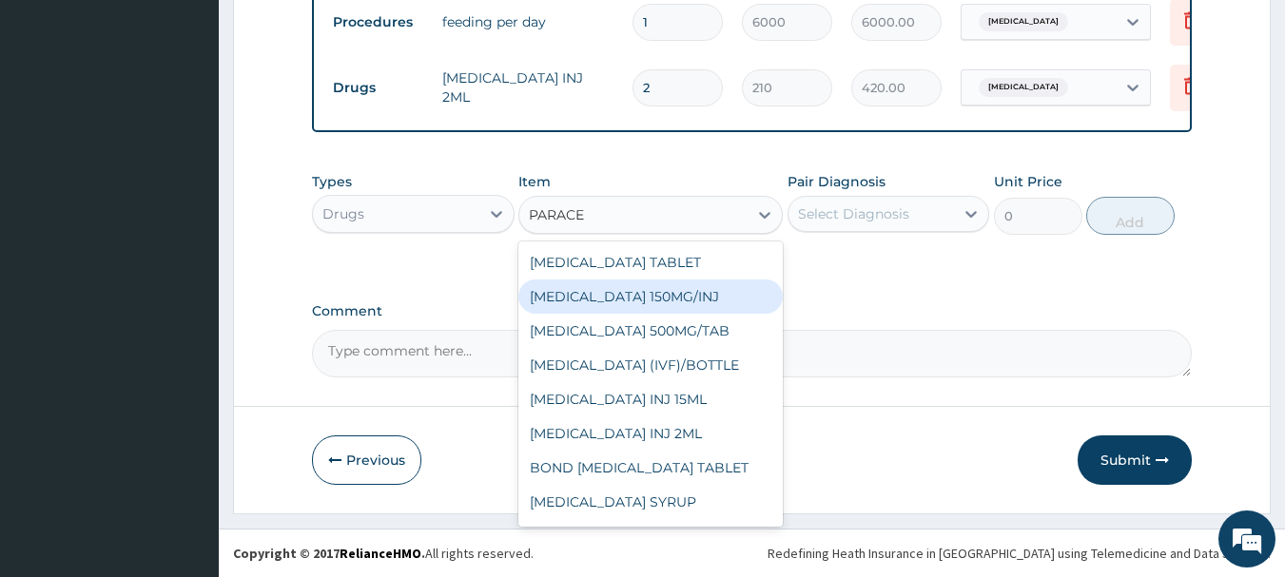
click at [682, 295] on div "PARACETAMOL 150MG/INJ" at bounding box center [650, 297] width 264 height 34
type input "31.5"
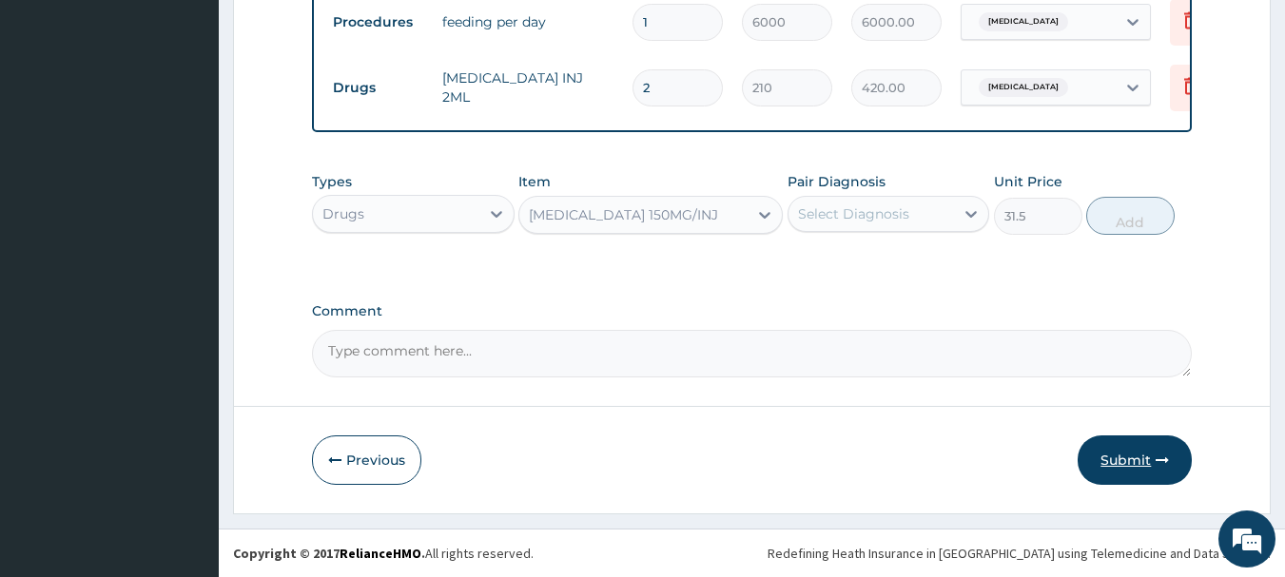
click at [1133, 459] on button "Submit" at bounding box center [1135, 460] width 114 height 49
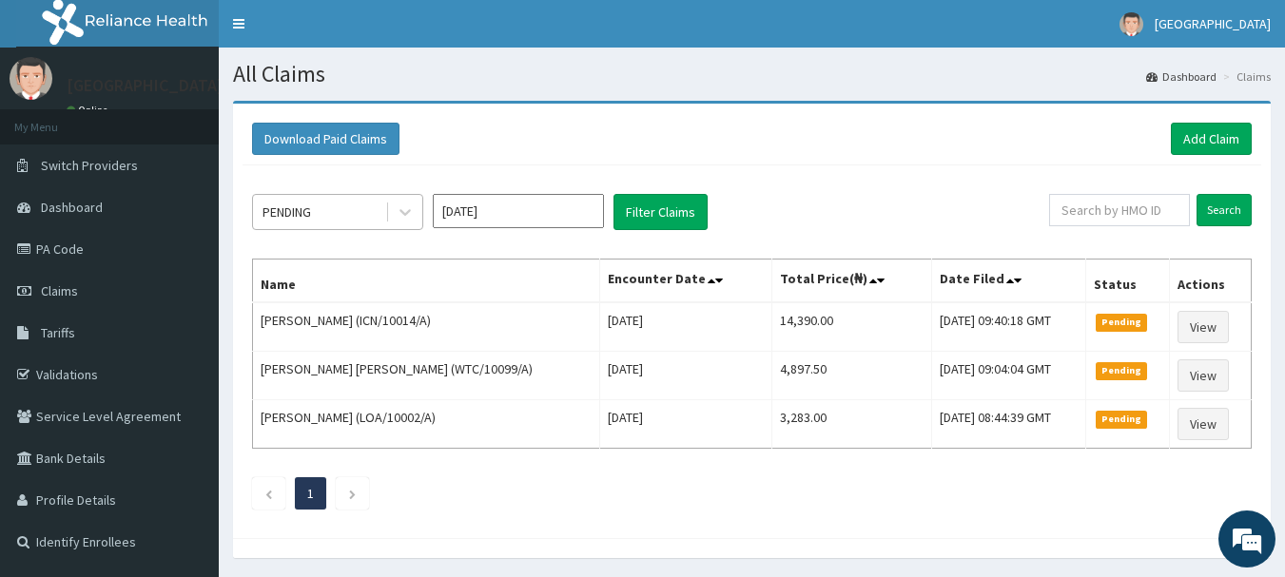
click at [344, 204] on div "PENDING" at bounding box center [319, 212] width 132 height 30
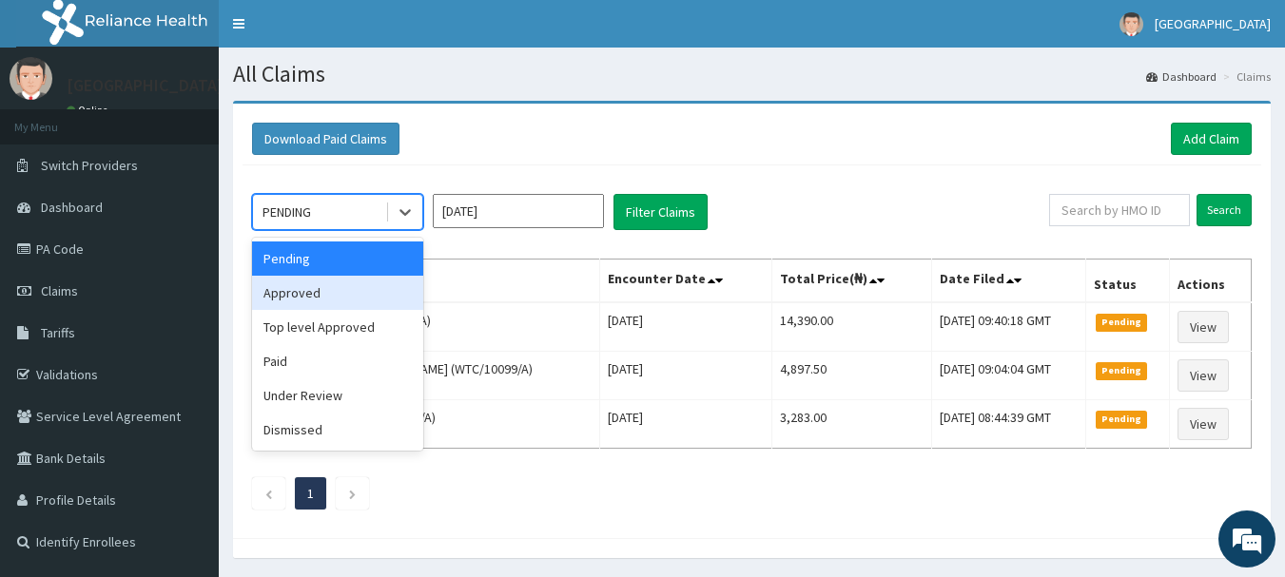
click at [331, 295] on div "Approved" at bounding box center [337, 293] width 171 height 34
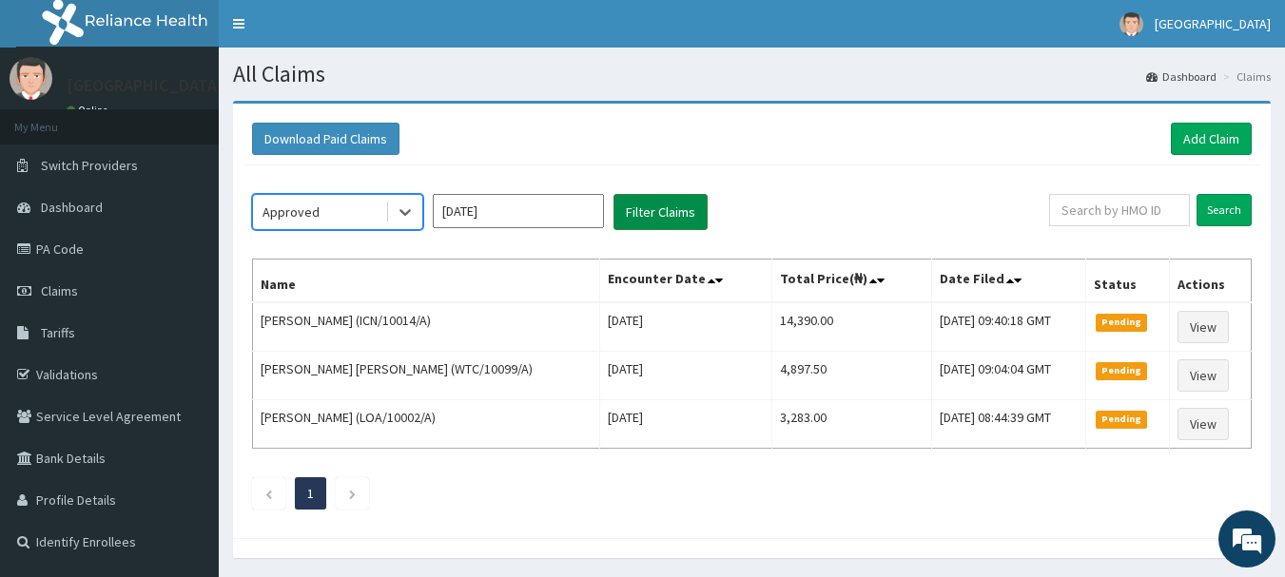
click at [653, 215] on button "Filter Claims" at bounding box center [661, 212] width 94 height 36
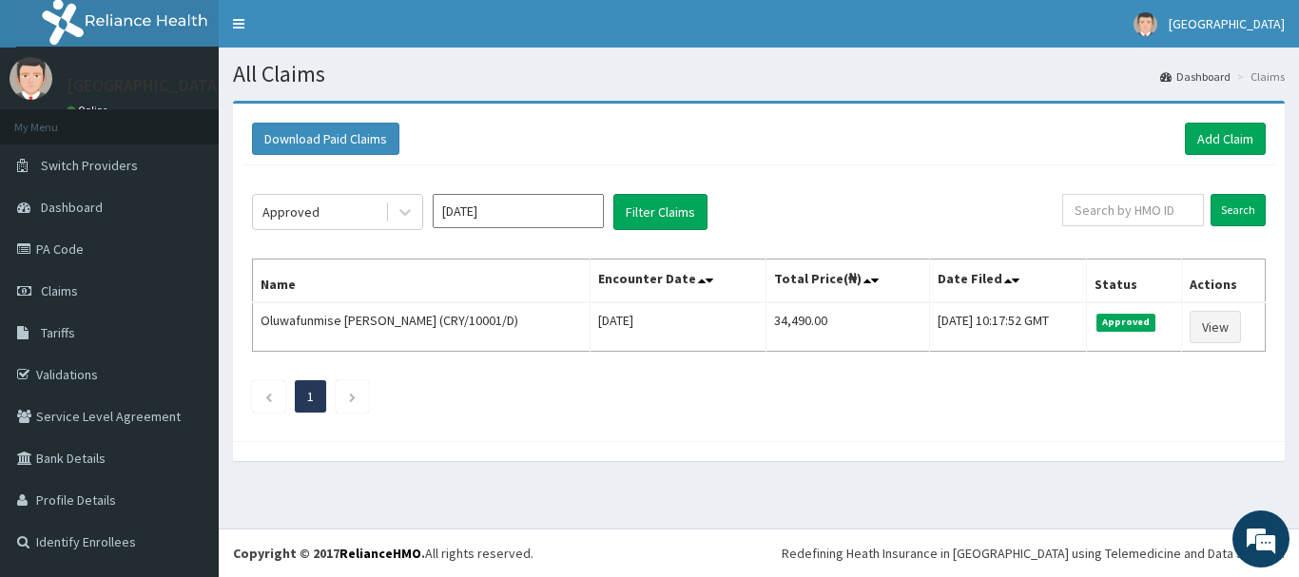
click at [752, 166] on div "Download Paid Claims Add Claim" at bounding box center [759, 139] width 1033 height 52
click at [1244, 135] on link "Add Claim" at bounding box center [1225, 139] width 81 height 32
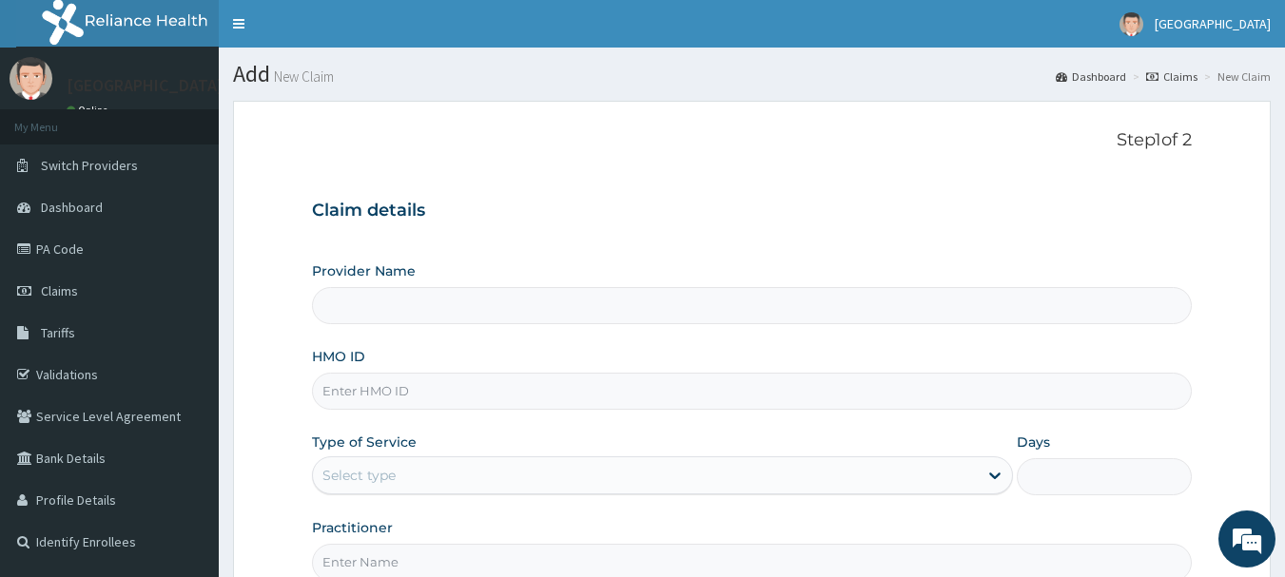
type input "BeachLand Specialist Hospital - [GEOGRAPHIC_DATA]"
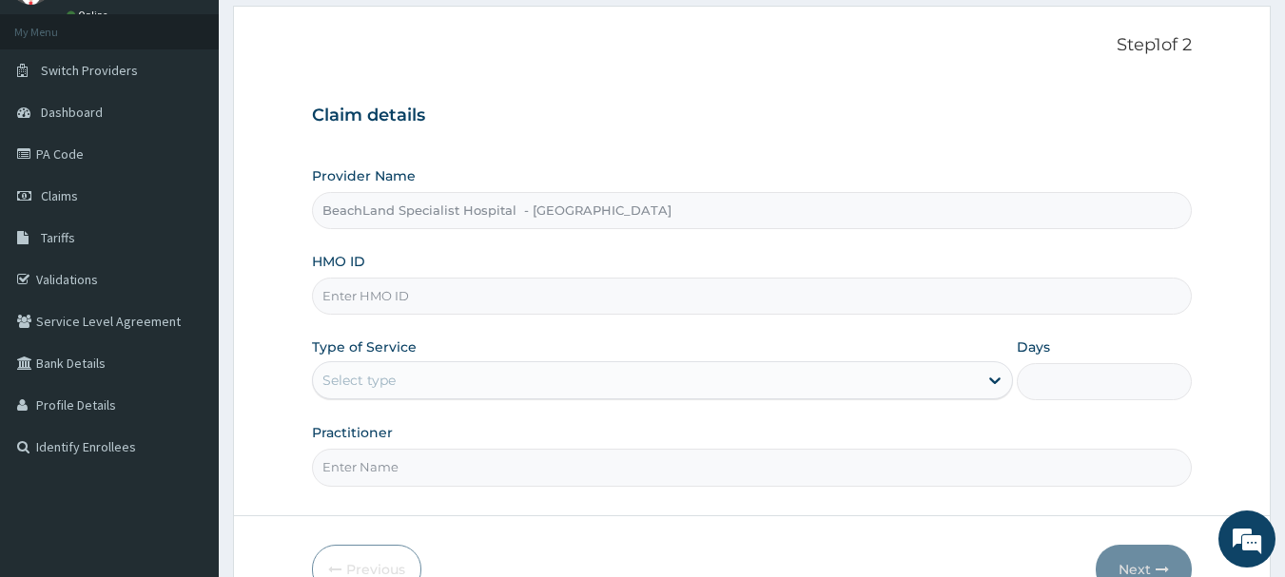
click at [418, 300] on input "HMO ID" at bounding box center [752, 296] width 881 height 37
type input "DGC/10267/B"
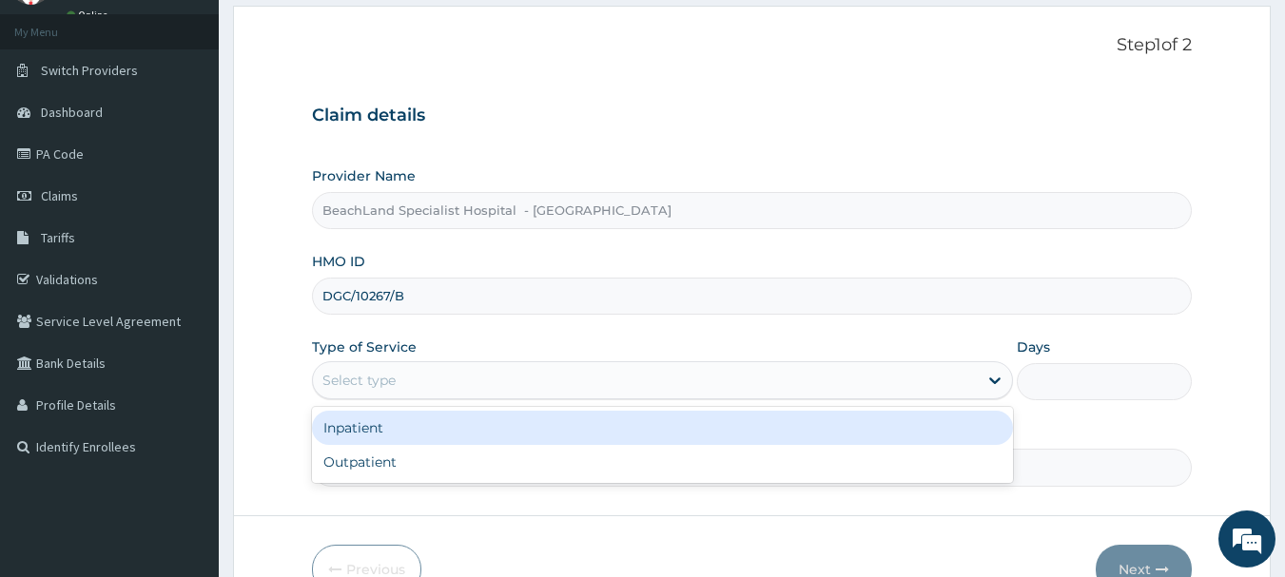
click at [447, 389] on div "Select type" at bounding box center [645, 380] width 665 height 30
click at [416, 426] on div "Inpatient" at bounding box center [662, 428] width 701 height 34
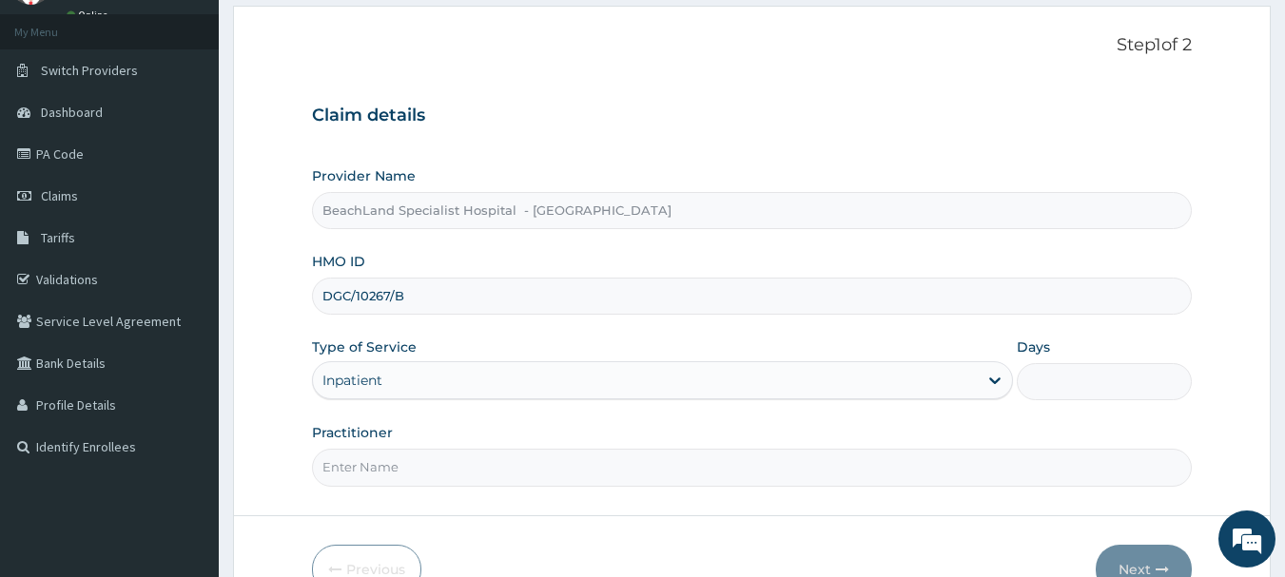
click at [1065, 381] on input "Days" at bounding box center [1104, 381] width 175 height 37
type input "1"
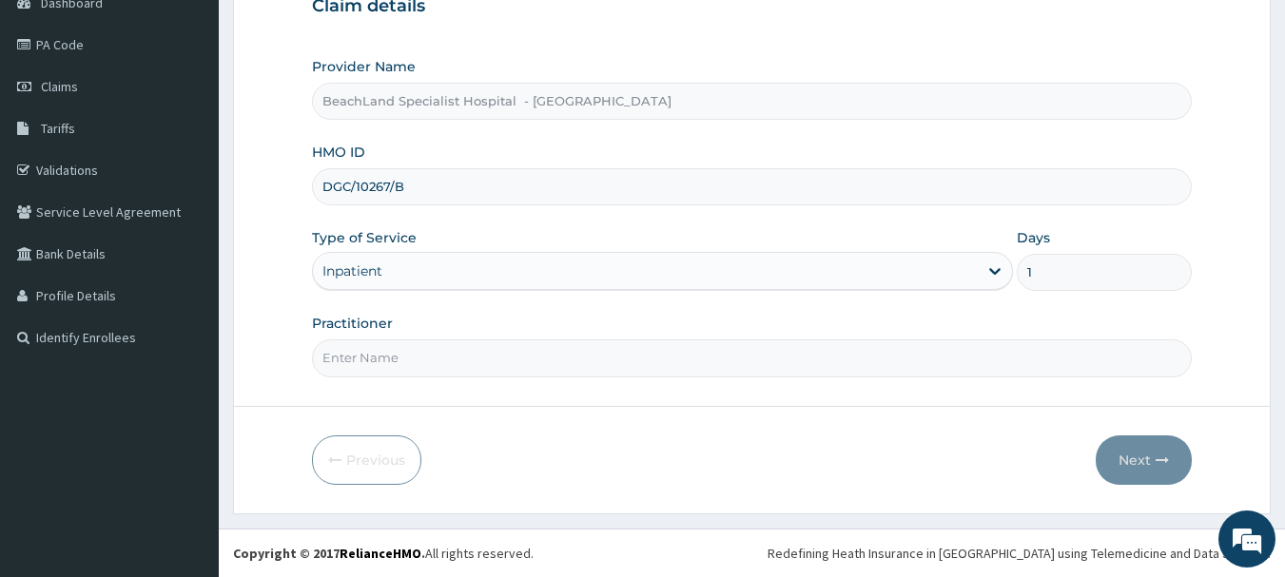
click at [442, 359] on input "Practitioner" at bounding box center [752, 358] width 881 height 37
type input "Dr UDOKA"
click at [1126, 460] on button "Next" at bounding box center [1144, 460] width 96 height 49
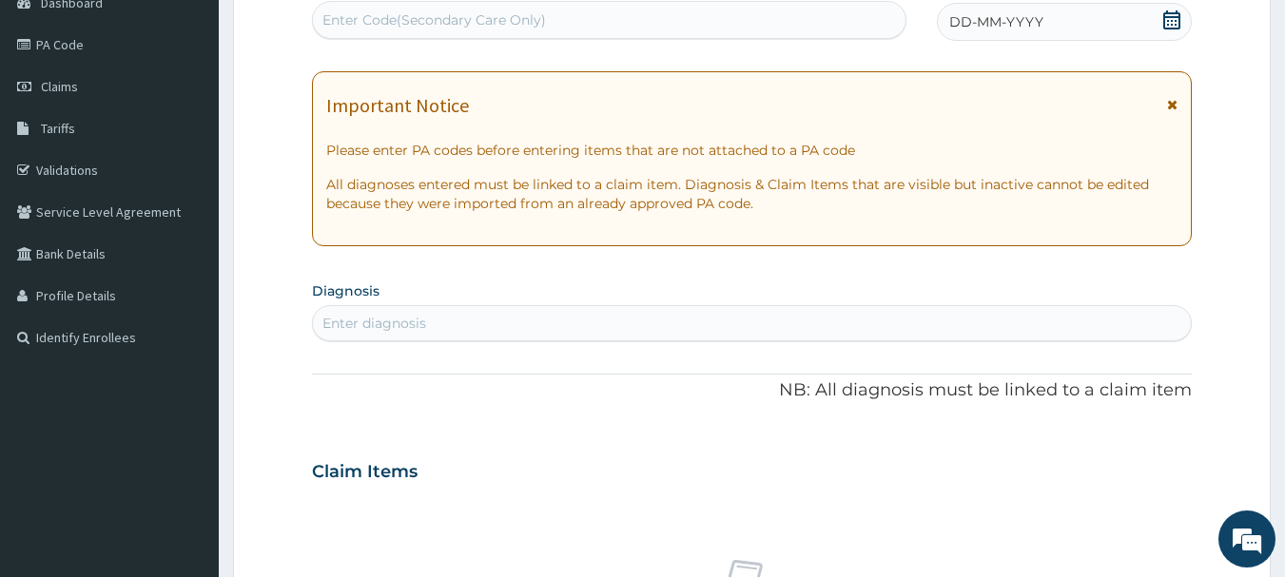
scroll to position [0, 0]
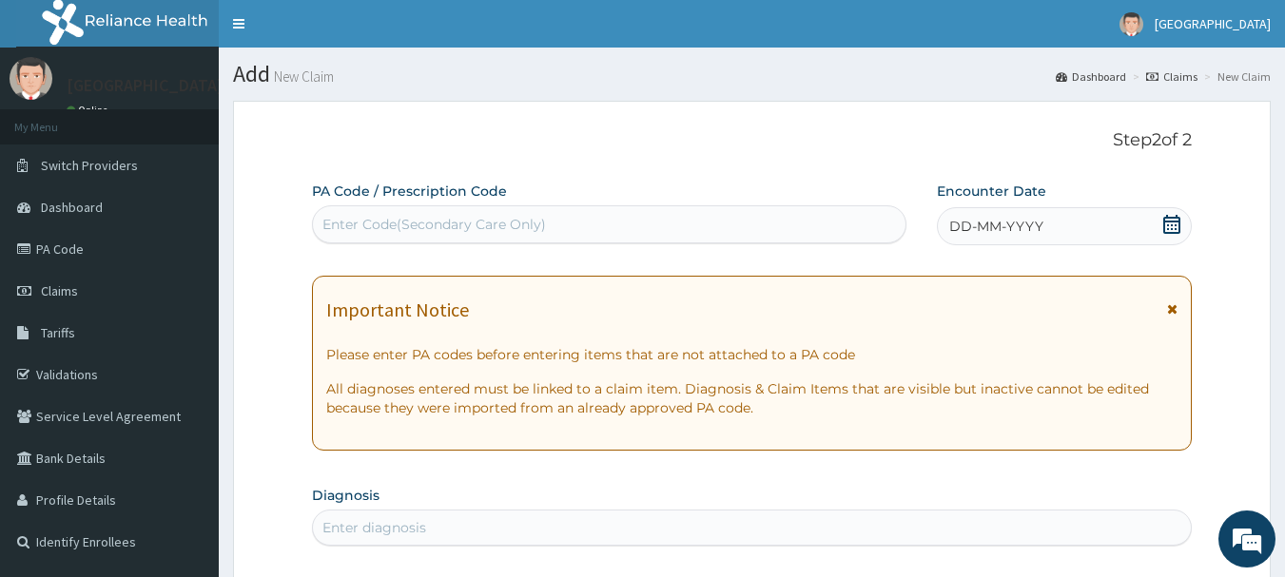
click at [459, 207] on div "Enter Code(Secondary Care Only)" at bounding box center [610, 224] width 596 height 38
paste input "PA/6CB2F4"
type input "PA/6CB2F4"
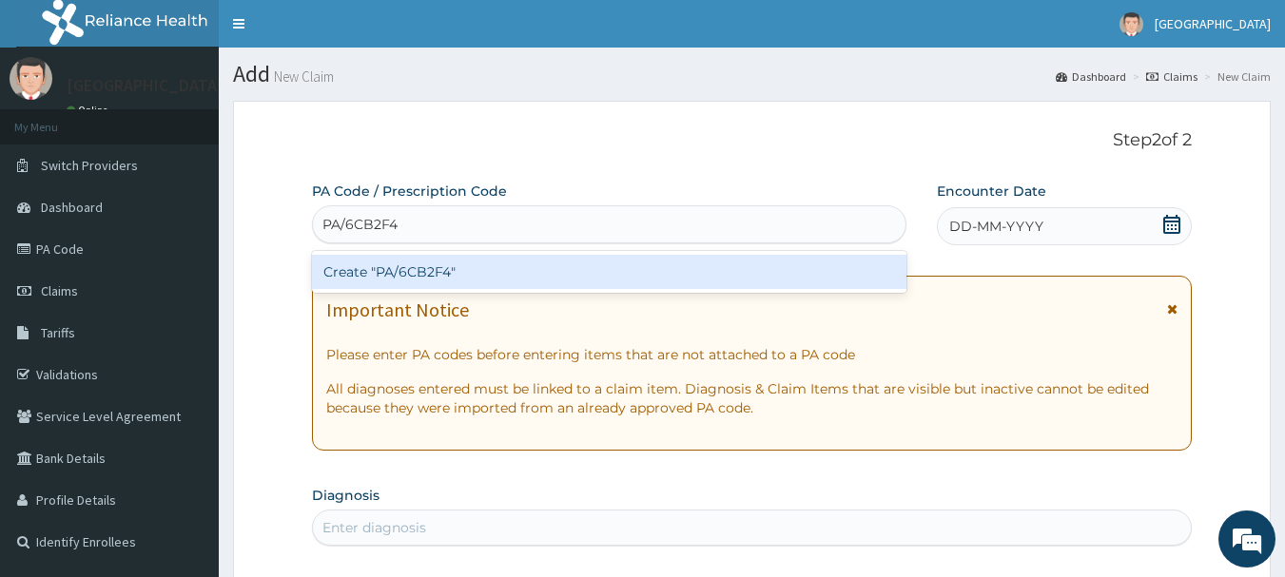
click at [420, 278] on div "Create "PA/6CB2F4"" at bounding box center [610, 272] width 596 height 34
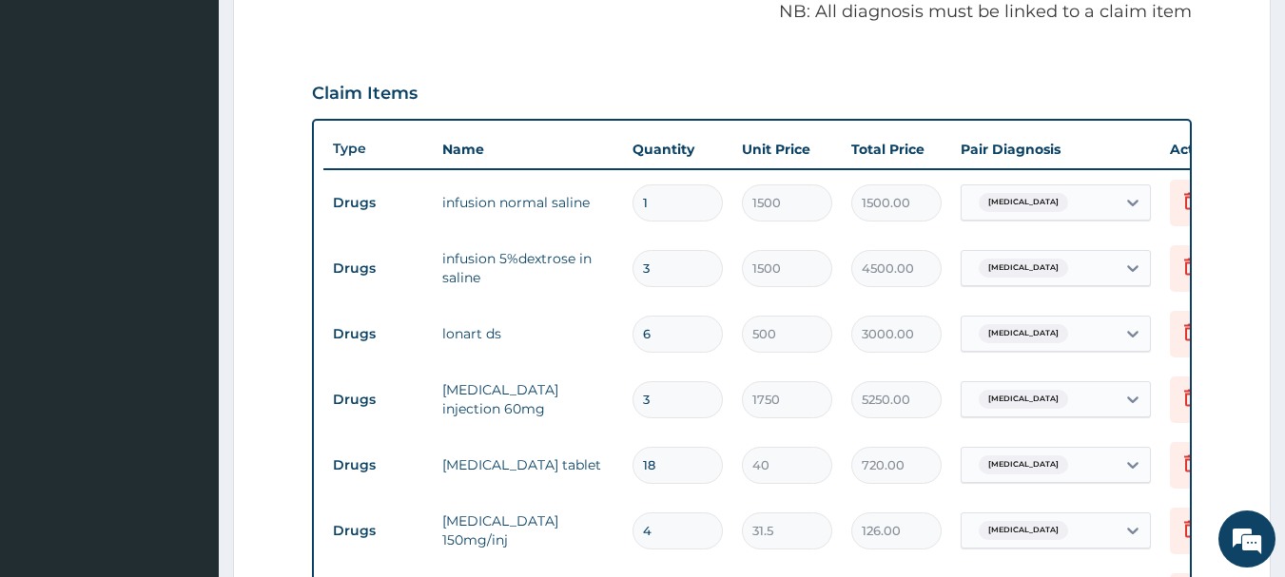
scroll to position [684, 0]
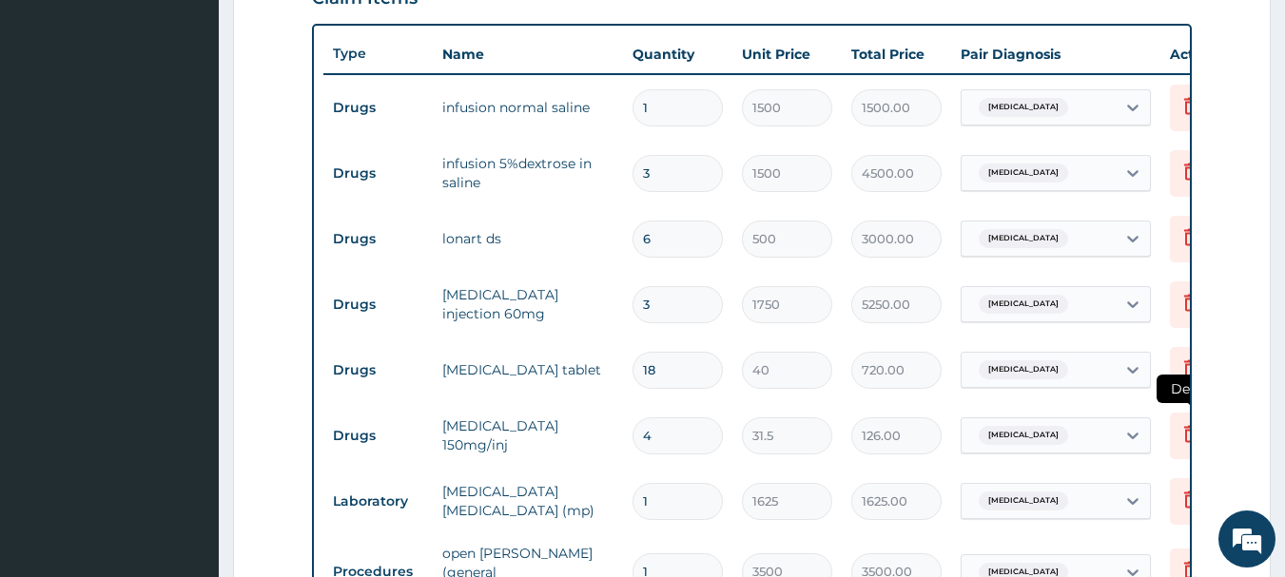
click at [1184, 430] on icon at bounding box center [1191, 433] width 23 height 23
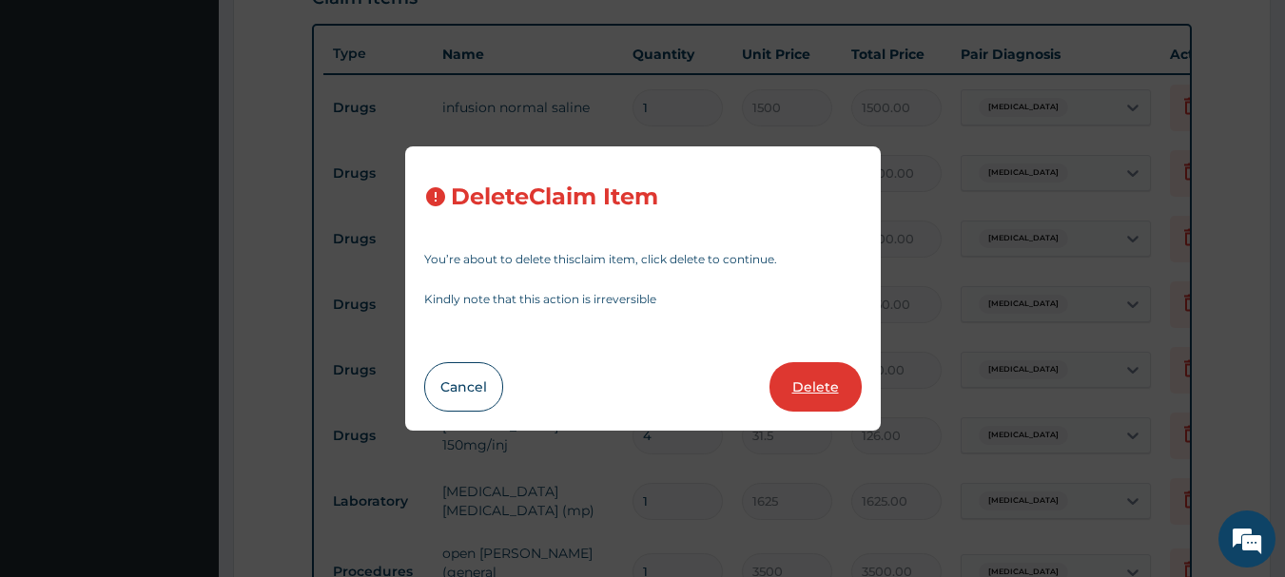
click at [788, 381] on button "Delete" at bounding box center [816, 386] width 92 height 49
type input "1"
type input "1625"
type input "1625.00"
type input "3500"
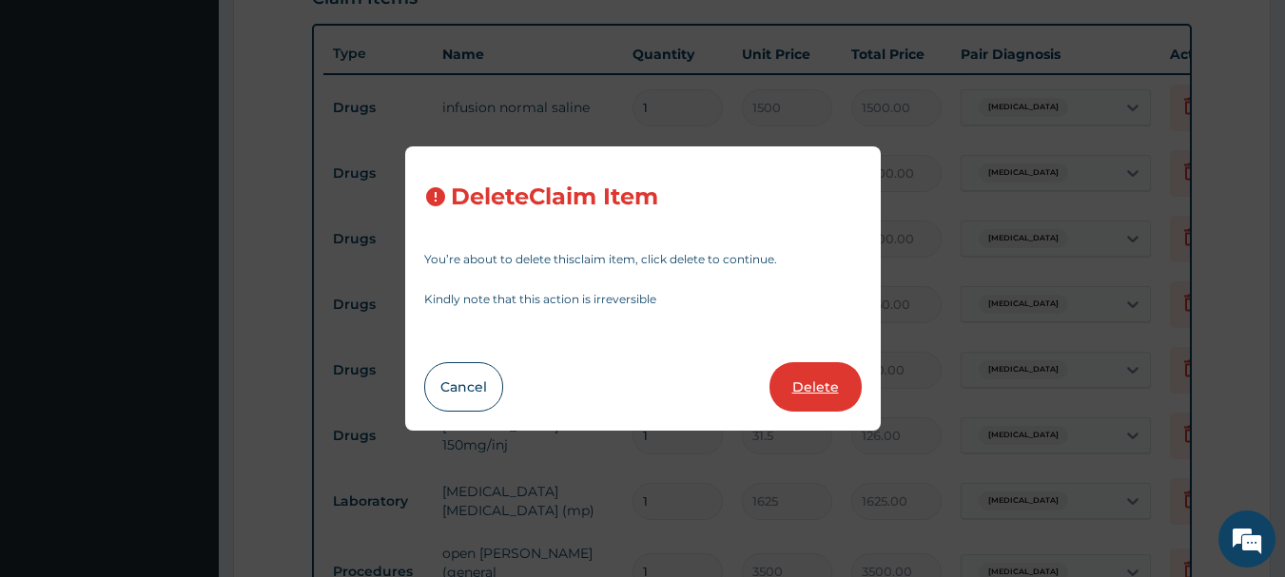
type input "3500.00"
type input "6000"
type input "6000.00"
type input "1300"
type input "1300.00"
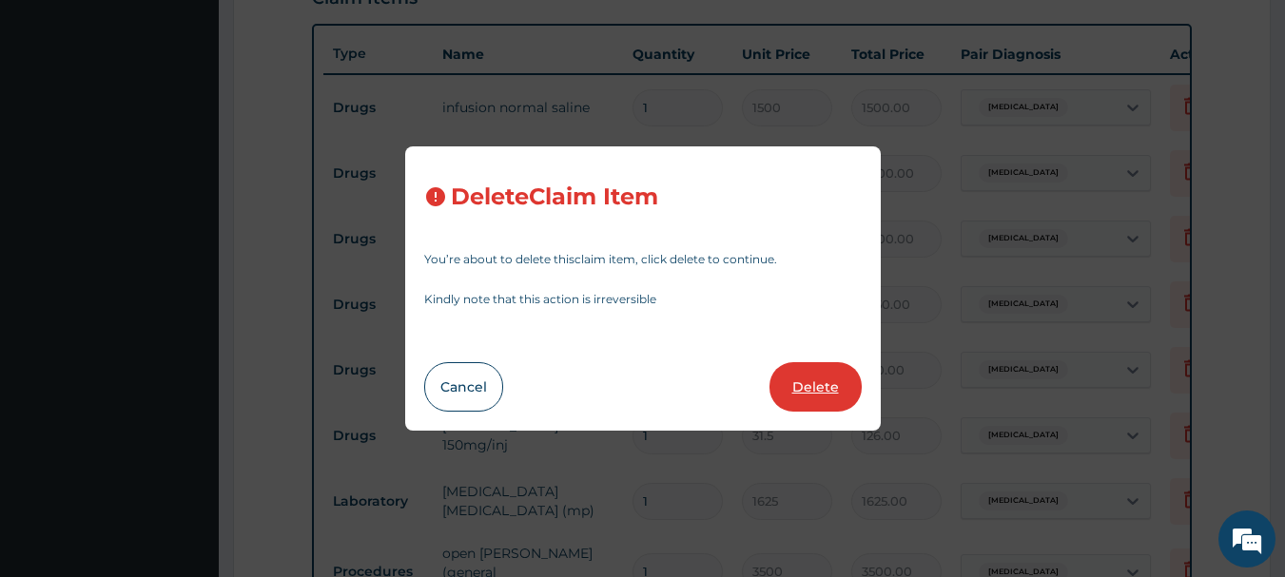
type input "2000"
type input "2000.00"
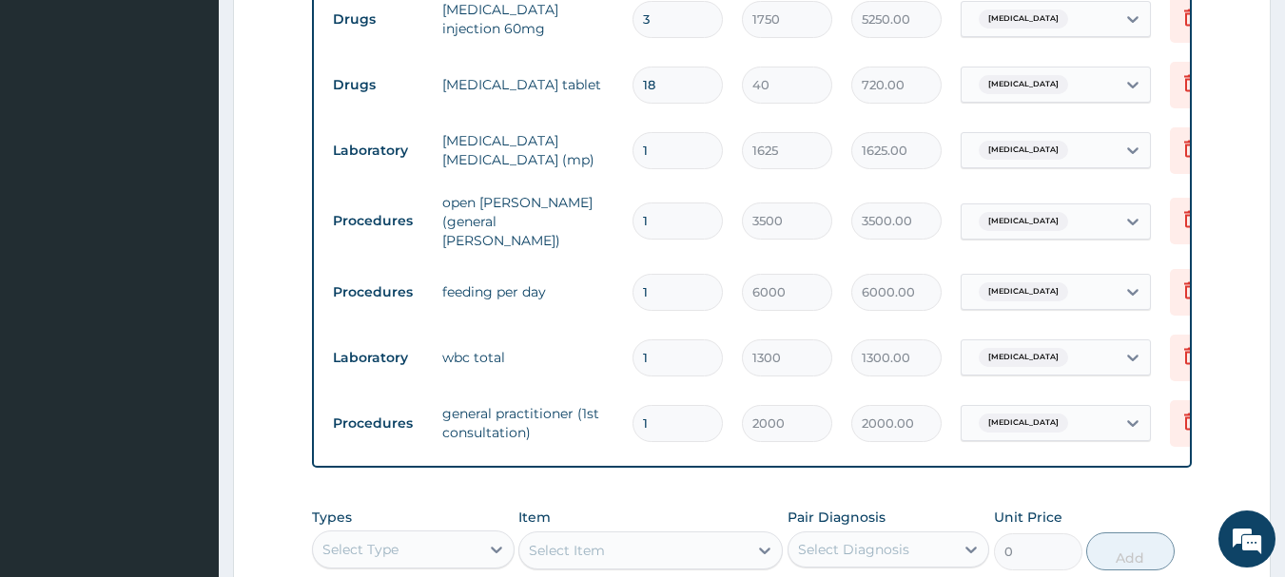
scroll to position [1065, 0]
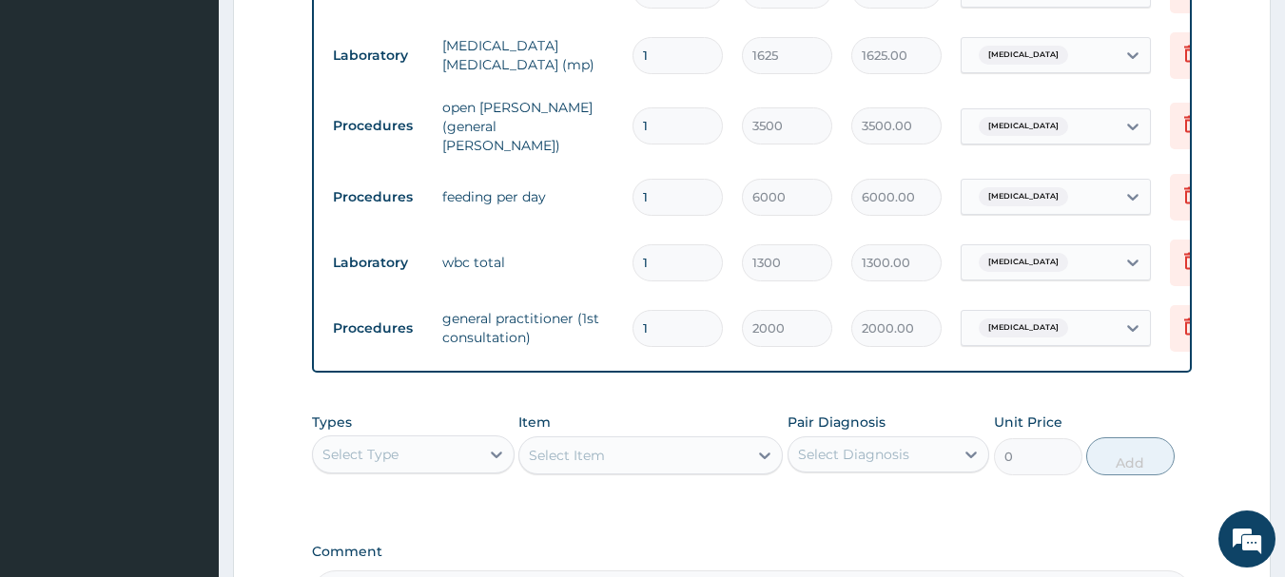
click at [427, 474] on div "Select Type" at bounding box center [413, 455] width 203 height 38
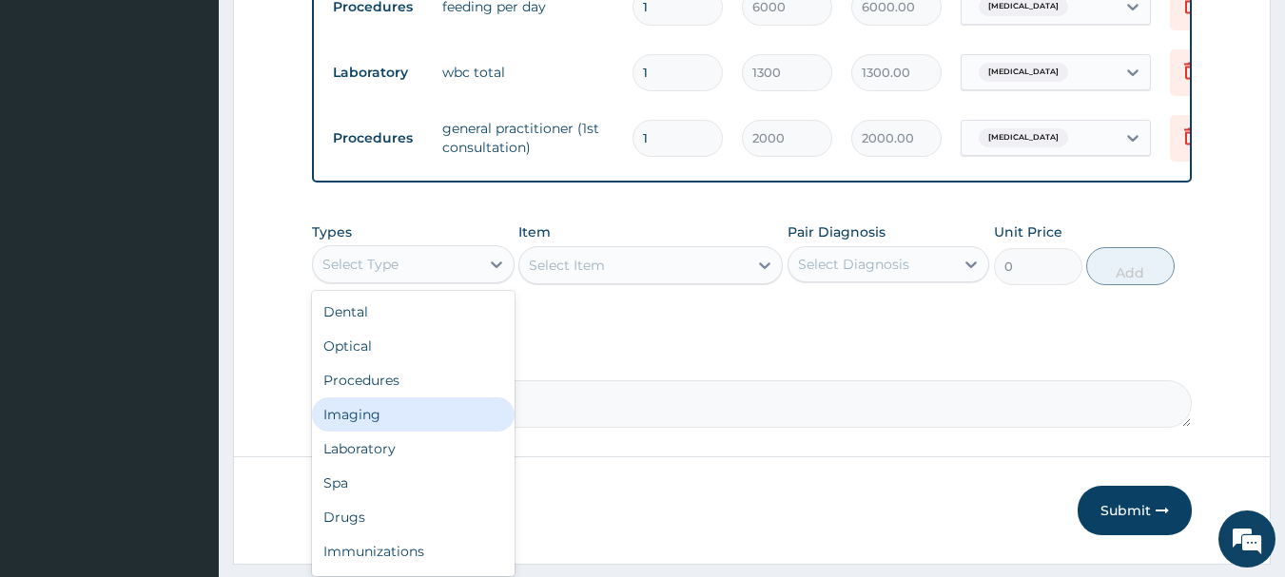
scroll to position [65, 0]
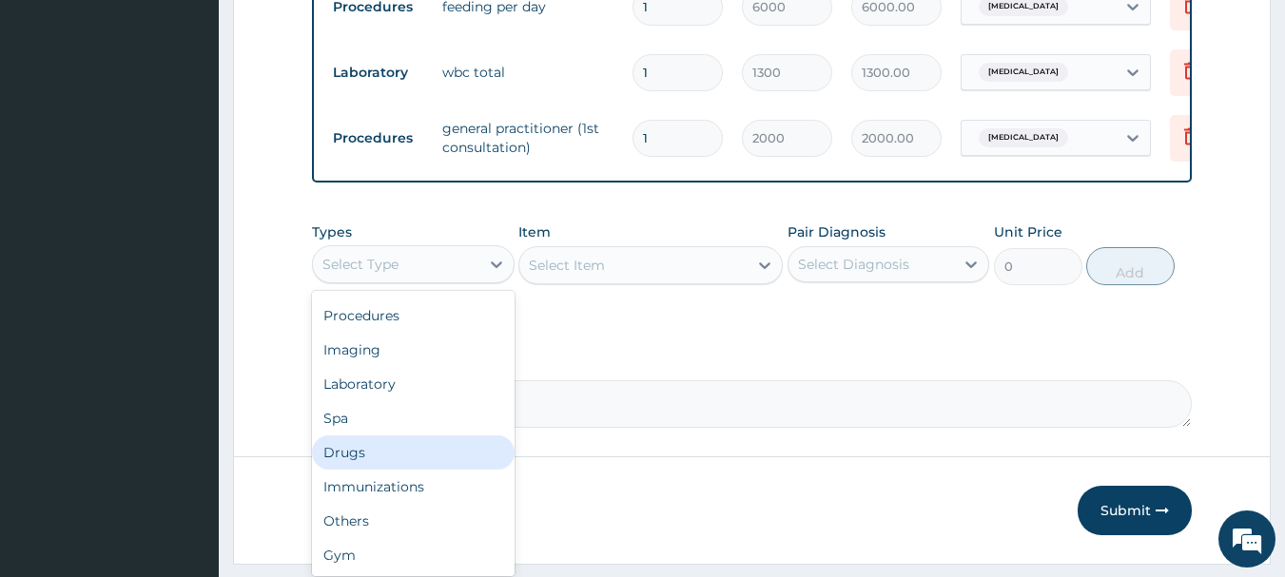
click at [385, 459] on div "Drugs" at bounding box center [413, 453] width 203 height 34
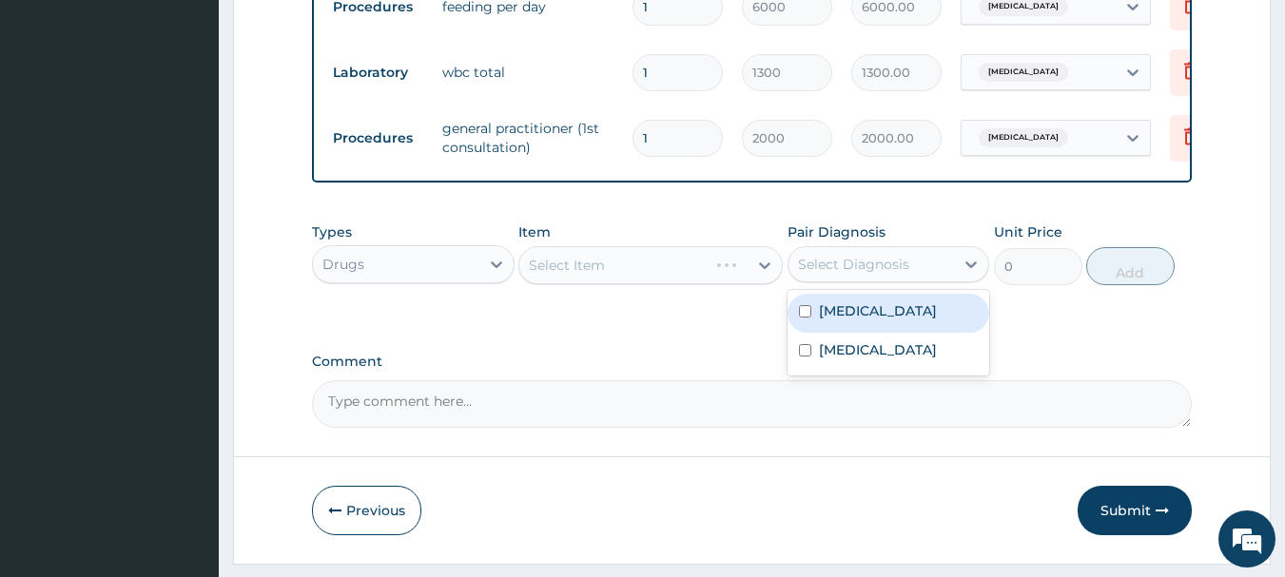
drag, startPoint x: 837, startPoint y: 269, endPoint x: 846, endPoint y: 284, distance: 17.5
click at [838, 268] on div "Select Diagnosis" at bounding box center [853, 264] width 111 height 19
click at [850, 302] on div "Malaria" at bounding box center [889, 313] width 203 height 39
checkbox input "true"
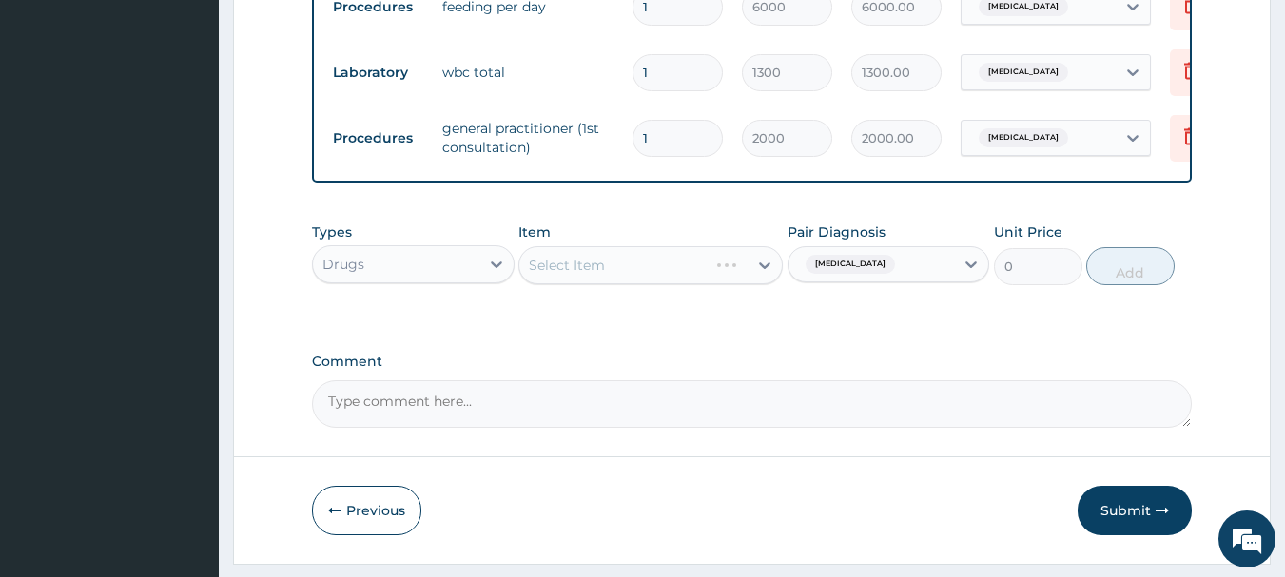
click at [715, 276] on div "Select Item" at bounding box center [650, 265] width 264 height 38
click at [637, 276] on div "Select Item" at bounding box center [650, 265] width 264 height 38
click at [610, 270] on div "Select Item" at bounding box center [650, 265] width 264 height 38
click at [688, 267] on div "Select Item" at bounding box center [633, 265] width 228 height 30
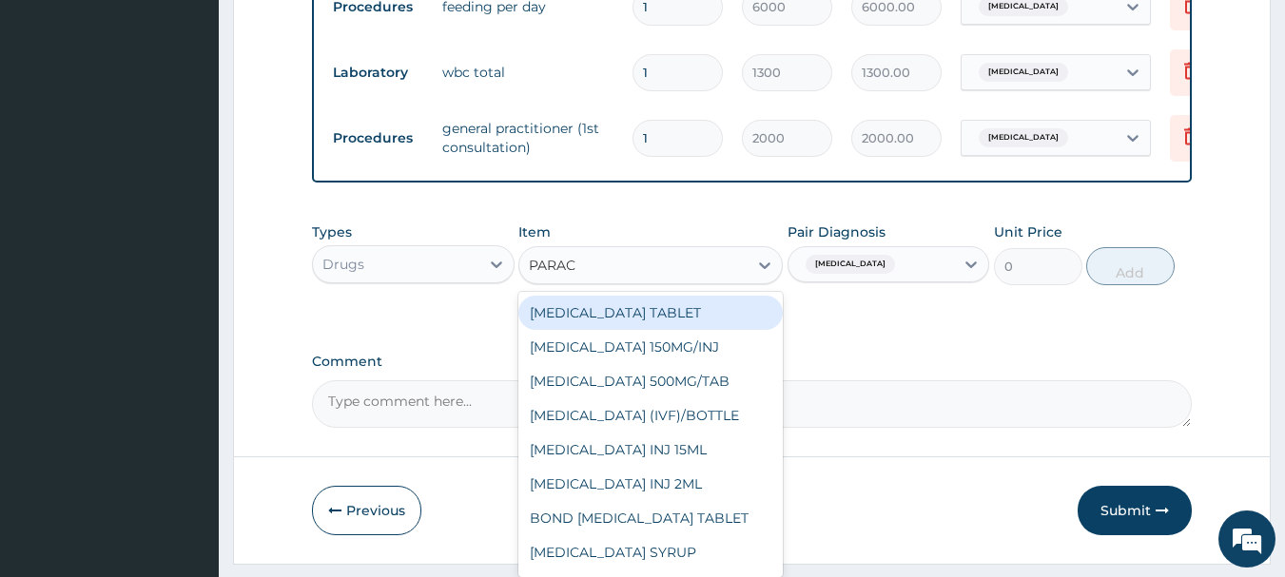
type input "PARACE"
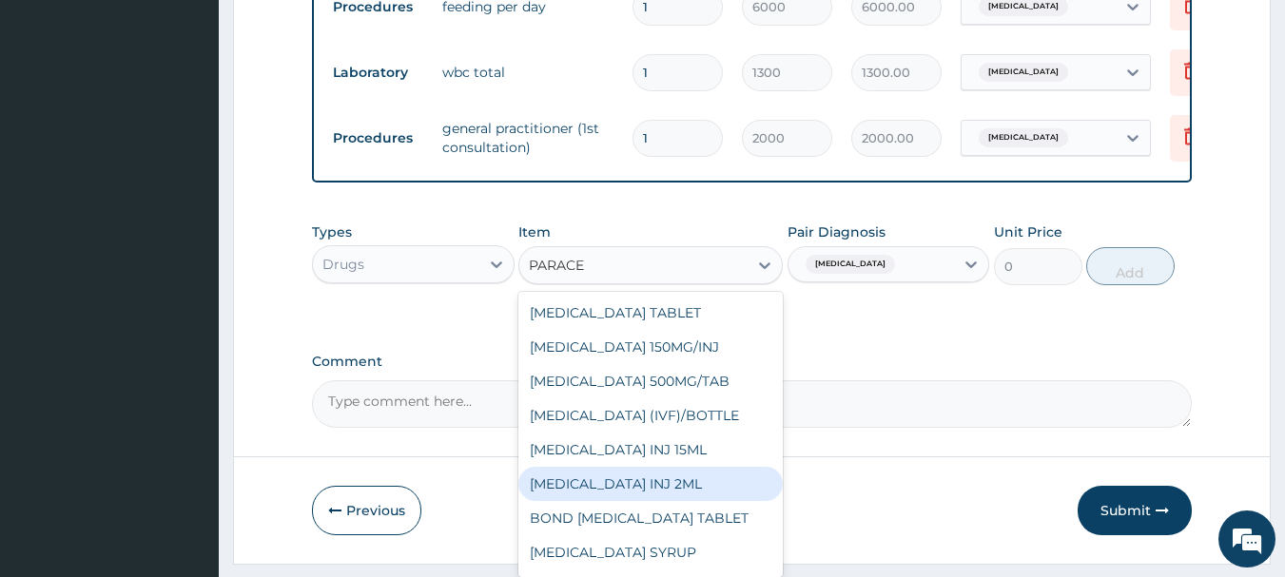
click at [652, 491] on div "PARACETAMOL INJ 2ML" at bounding box center [650, 484] width 264 height 34
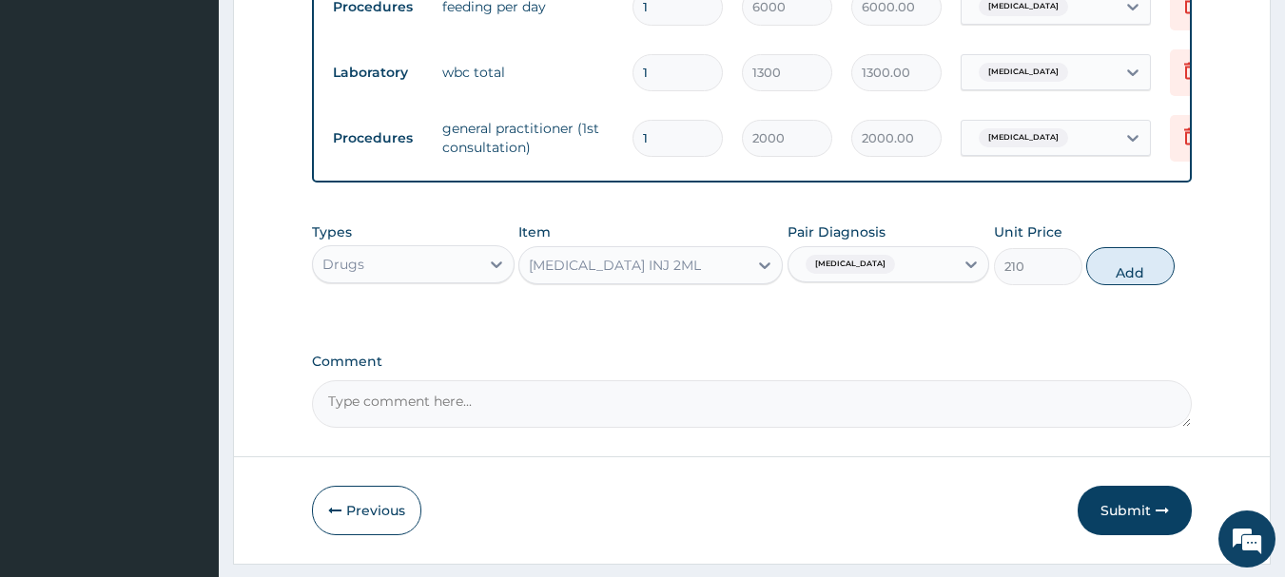
click at [1140, 267] on button "Add" at bounding box center [1130, 266] width 88 height 38
type input "0"
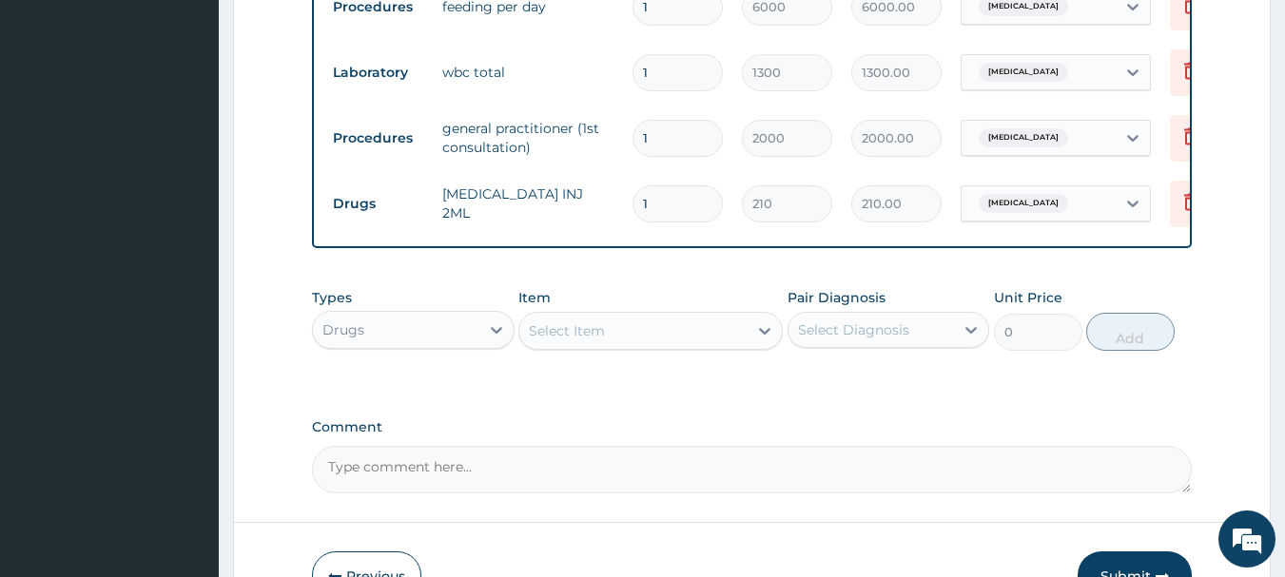
type input "0.00"
type input "1"
type input "210.00"
type input "16"
type input "3360.00"
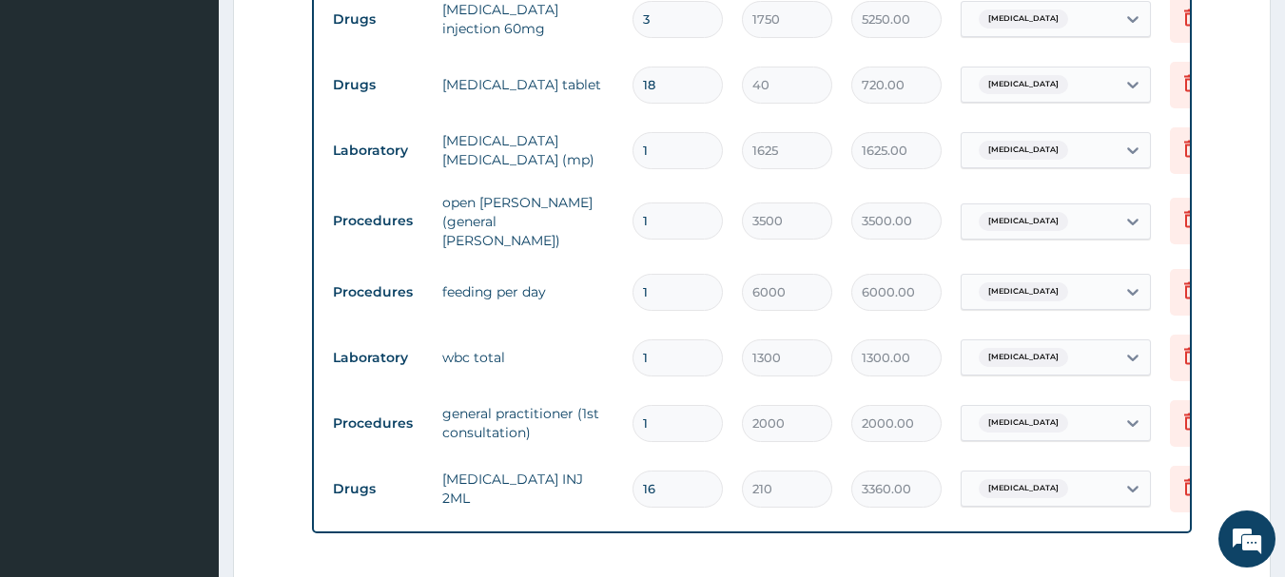
scroll to position [1375, 0]
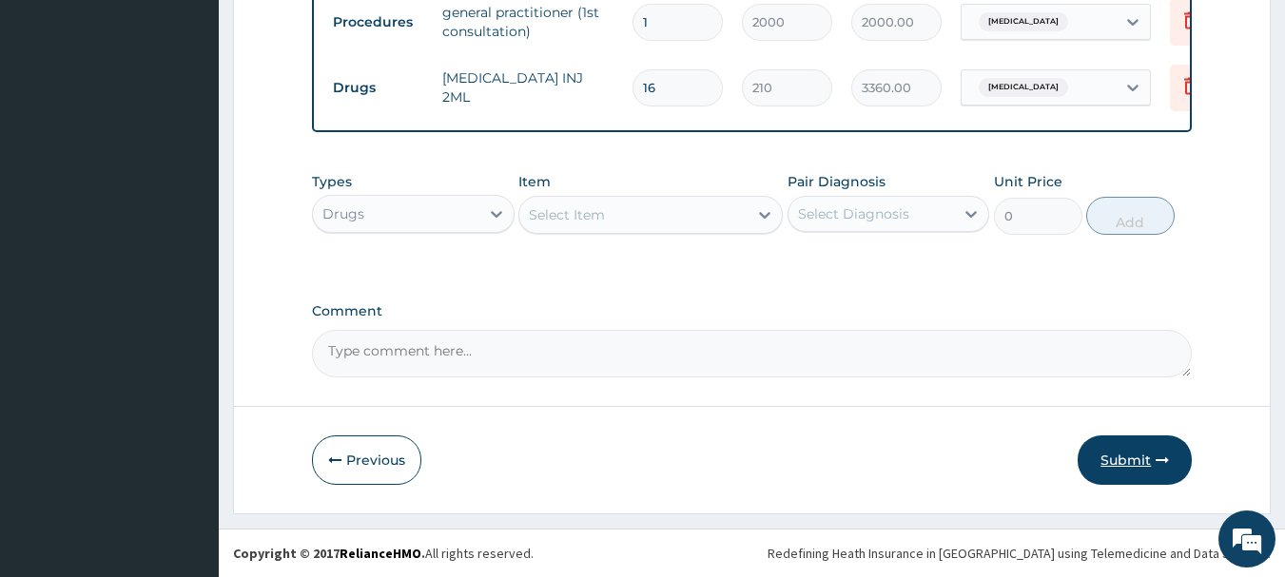
type input "16"
click at [1124, 450] on button "Submit" at bounding box center [1135, 460] width 114 height 49
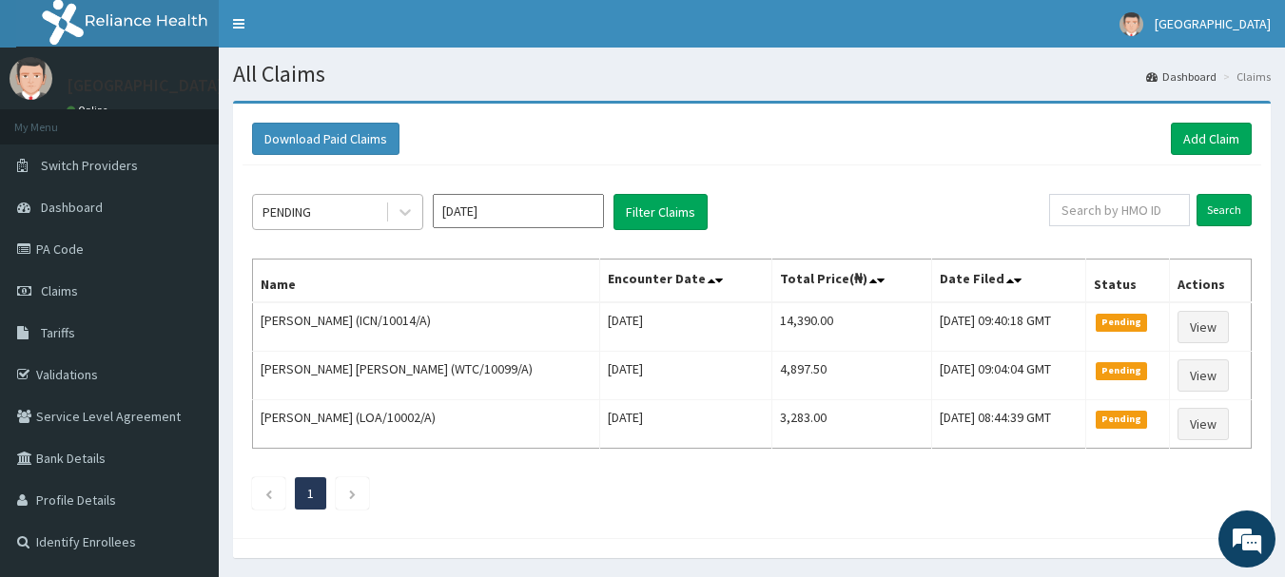
click at [319, 223] on div "PENDING" at bounding box center [319, 212] width 132 height 30
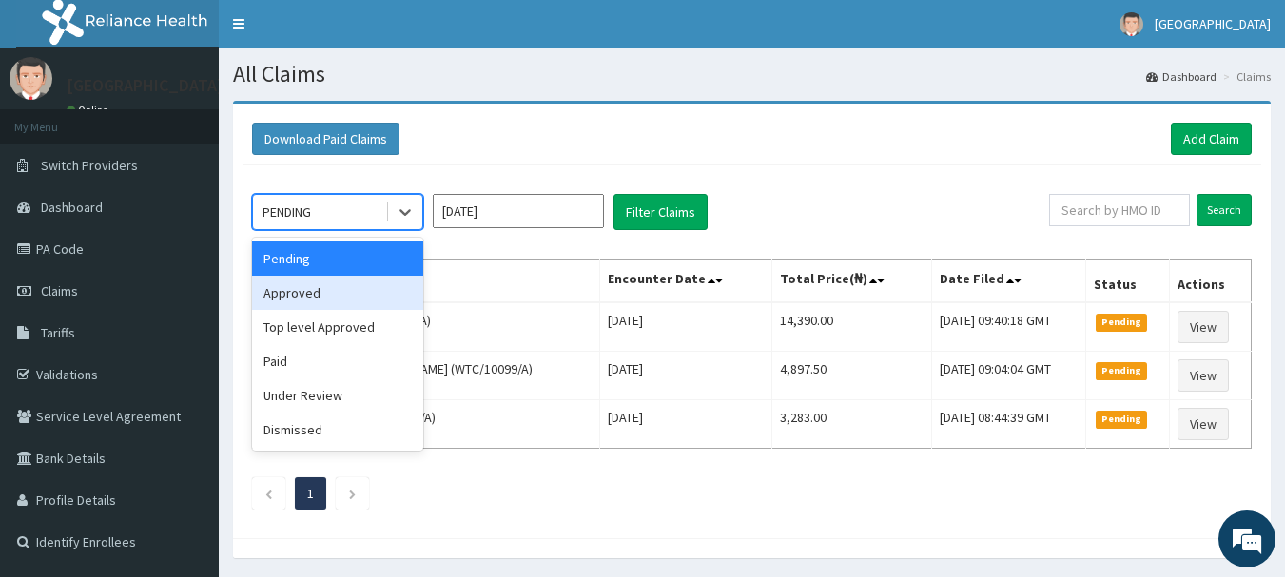
drag, startPoint x: 315, startPoint y: 281, endPoint x: 326, endPoint y: 284, distance: 12.0
click at [314, 282] on div "Approved" at bounding box center [337, 293] width 171 height 34
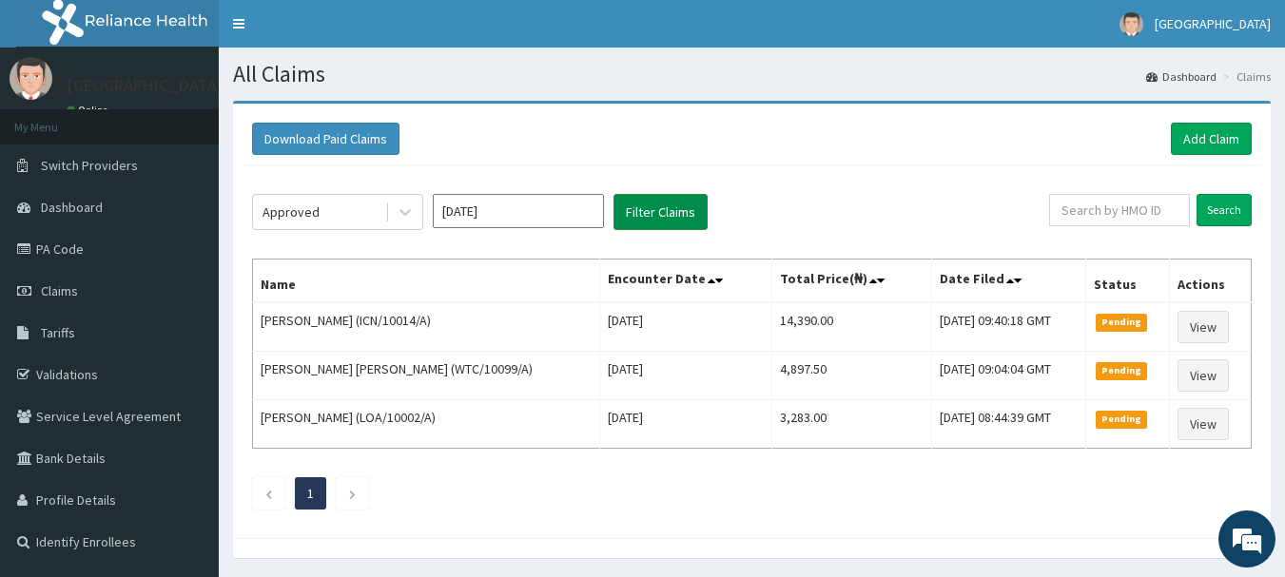
click at [704, 216] on button "Filter Claims" at bounding box center [661, 212] width 94 height 36
